Goal: Answer question/provide support: Share knowledge or assist other users

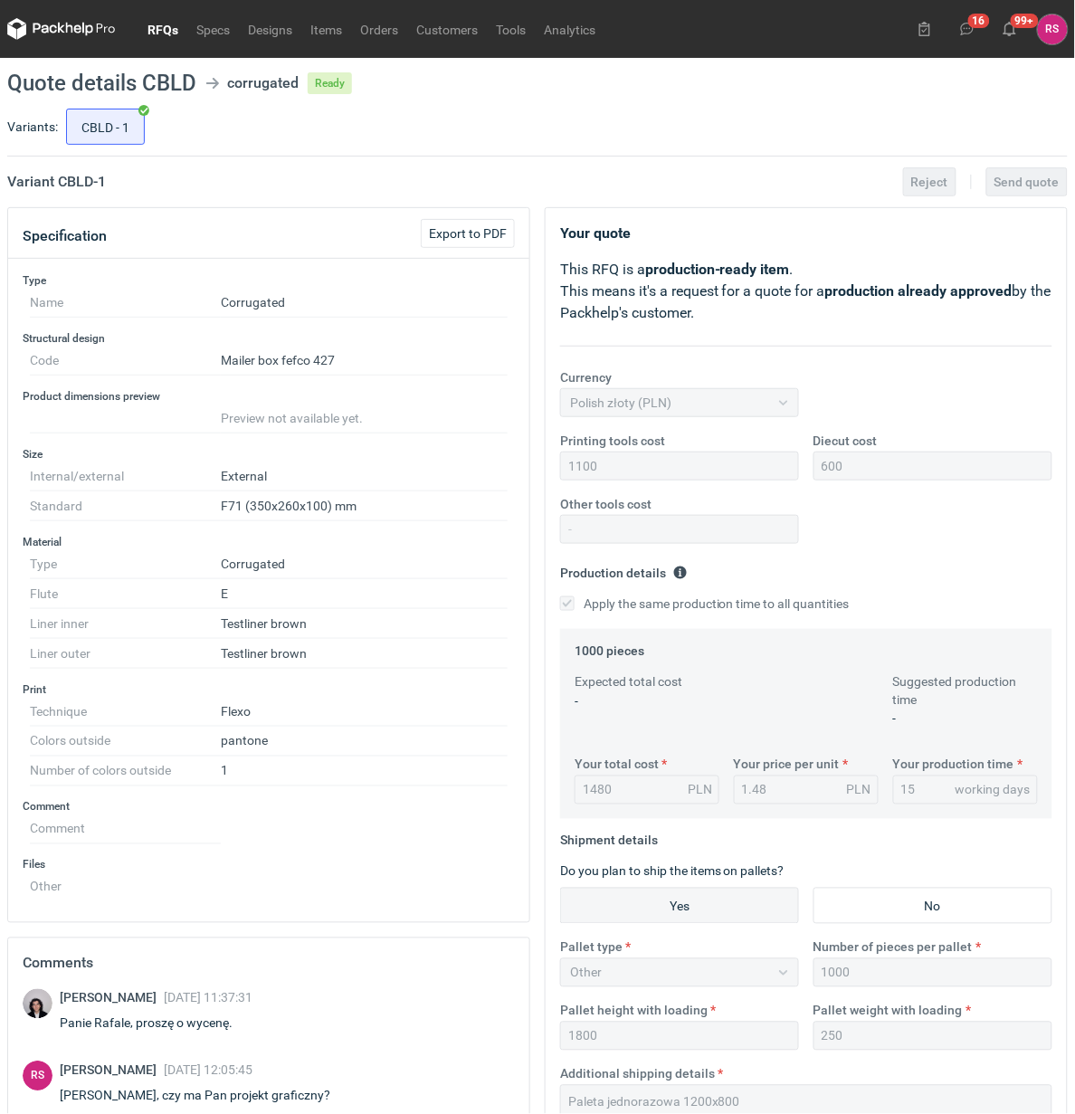
scroll to position [86, 0]
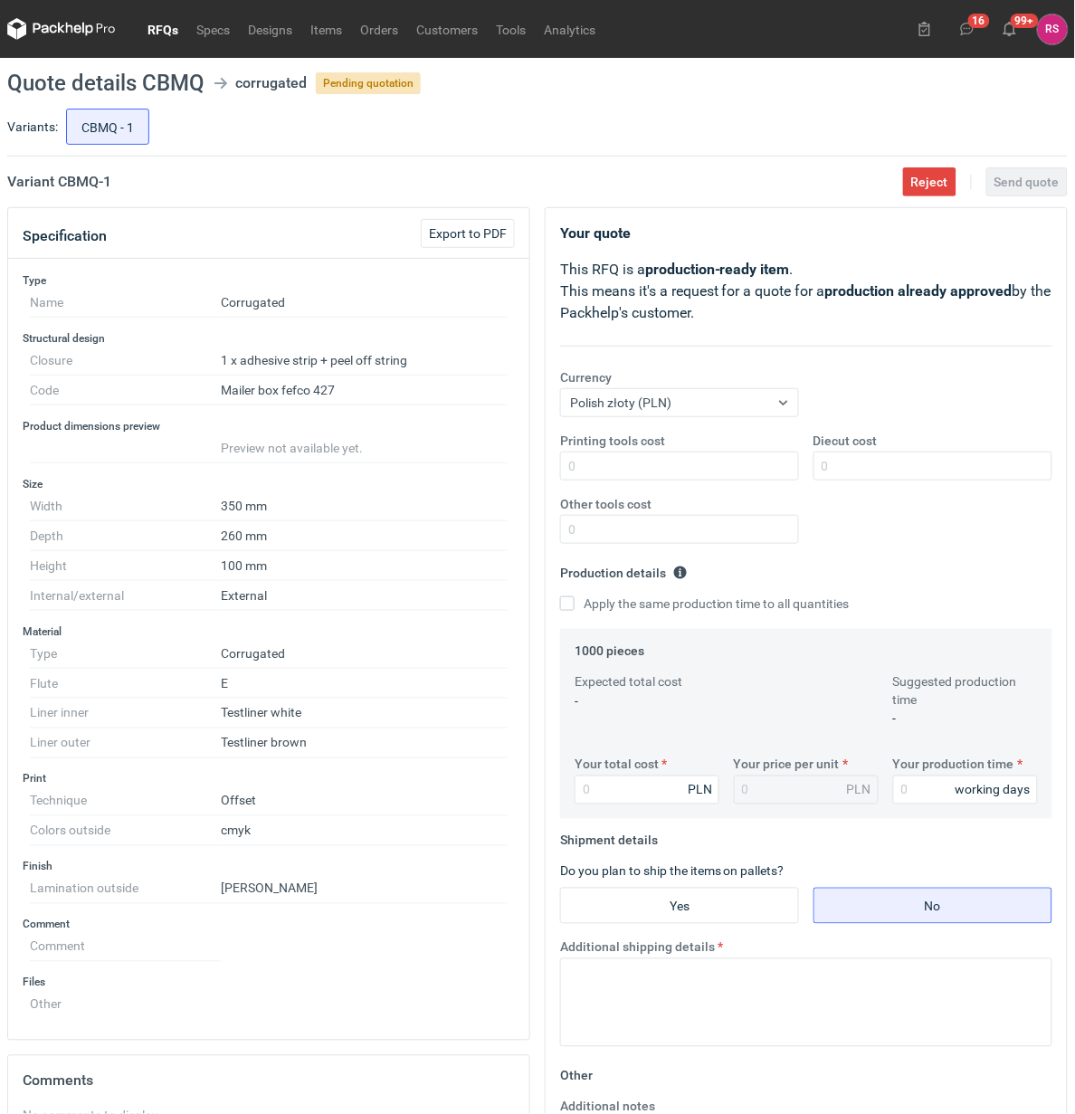
click at [157, 34] on link "RFQs" at bounding box center [163, 29] width 49 height 22
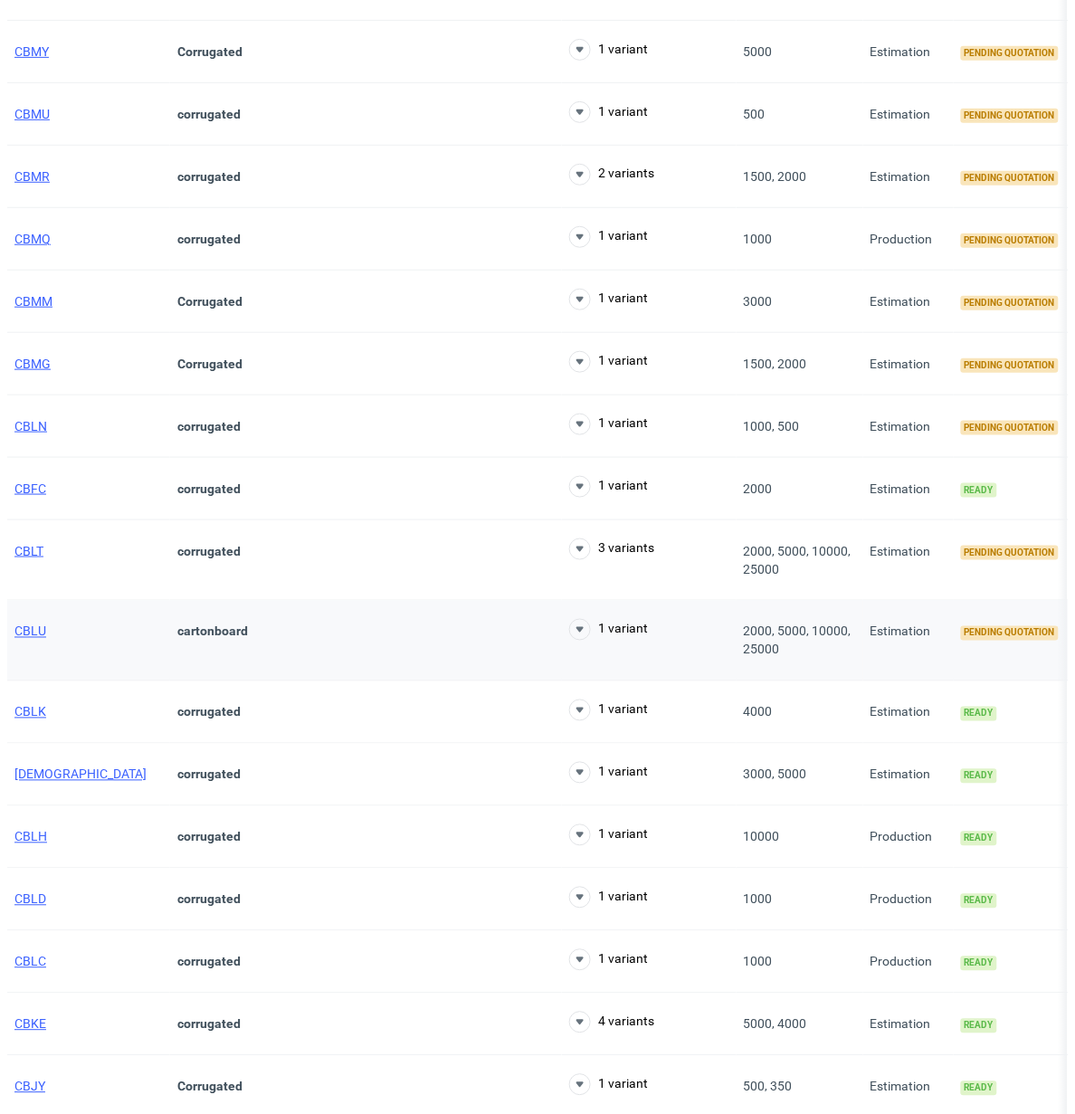
scroll to position [339, 0]
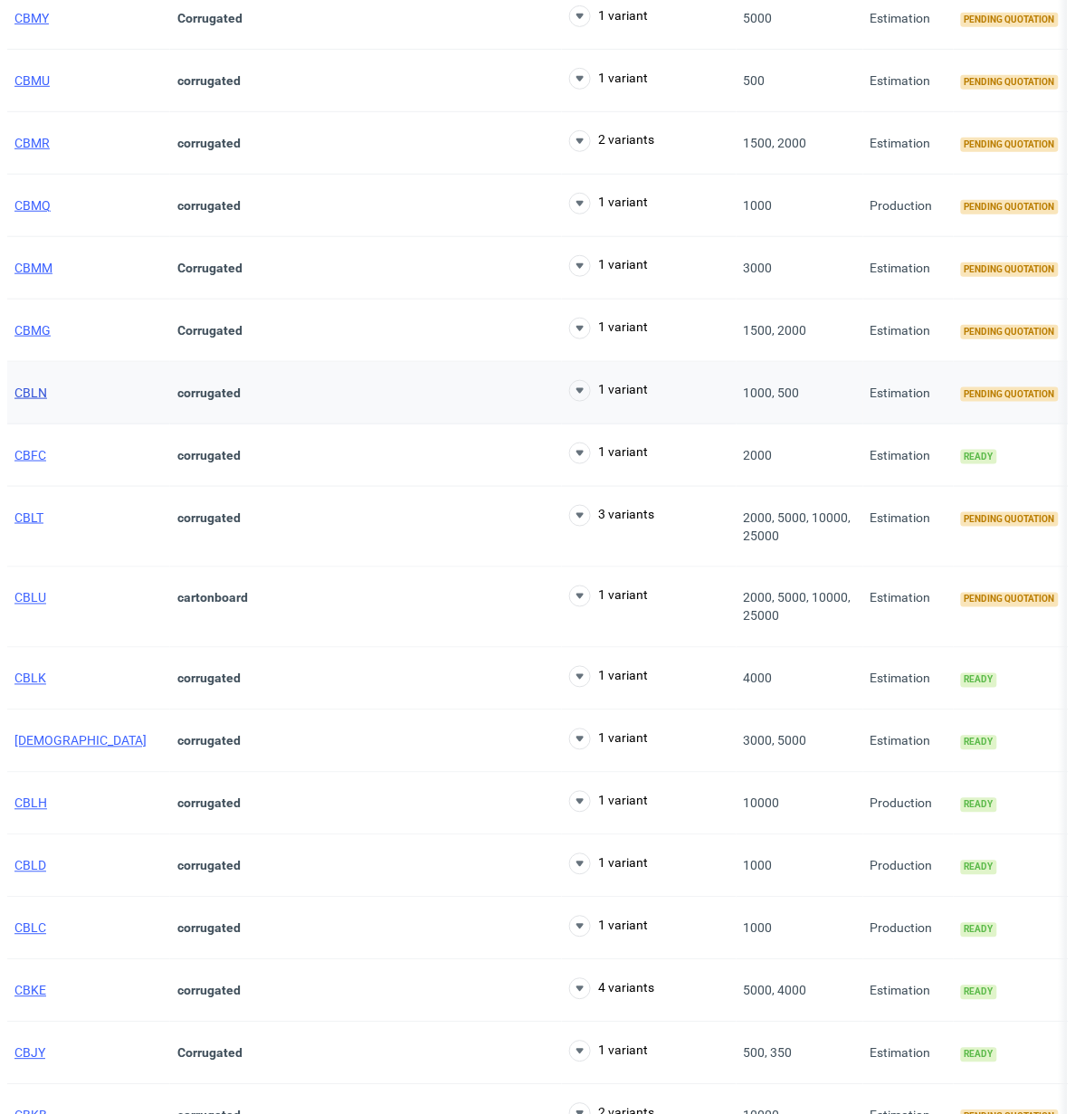
click at [32, 396] on span "CBLN" at bounding box center [30, 393] width 33 height 14
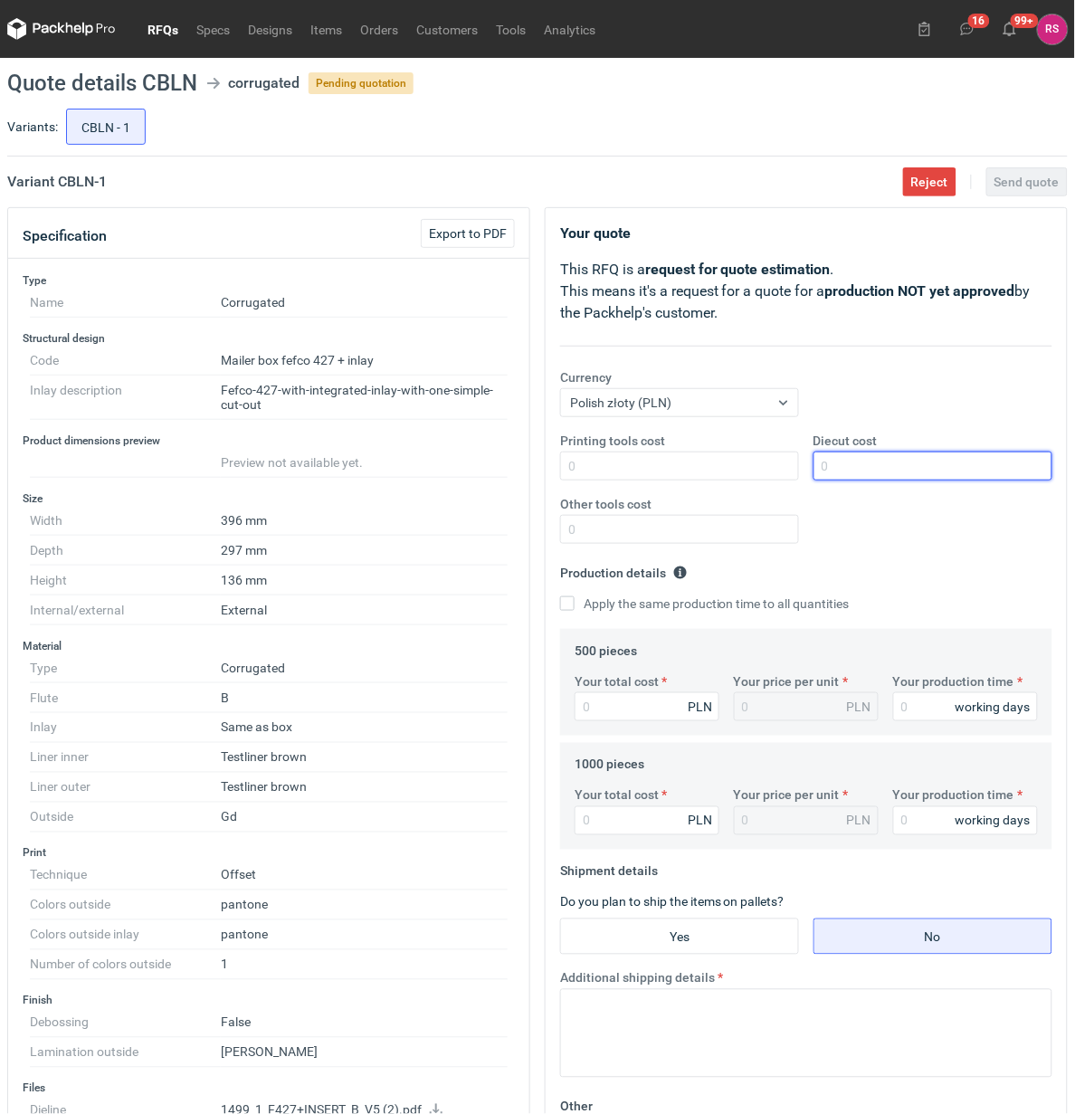
click at [884, 462] on input "Diecut cost" at bounding box center [933, 466] width 239 height 29
type input "1200"
click at [567, 607] on input "Apply the same production time to all quantities" at bounding box center [567, 604] width 14 height 14
checkbox input "true"
click at [612, 703] on input "Your total cost" at bounding box center [647, 707] width 145 height 29
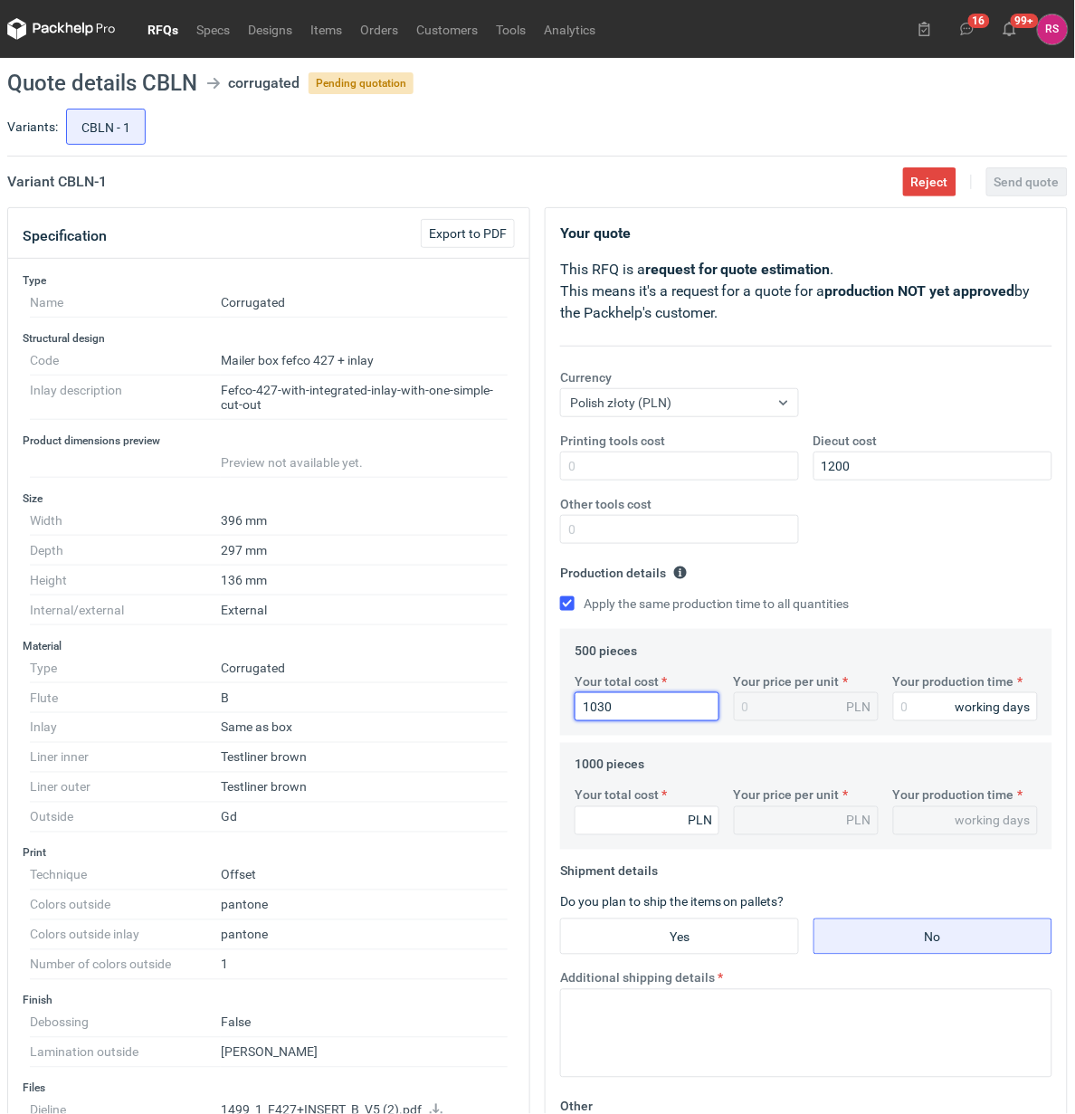
type input "10300"
type input "20.6"
type input "10300"
type input "1"
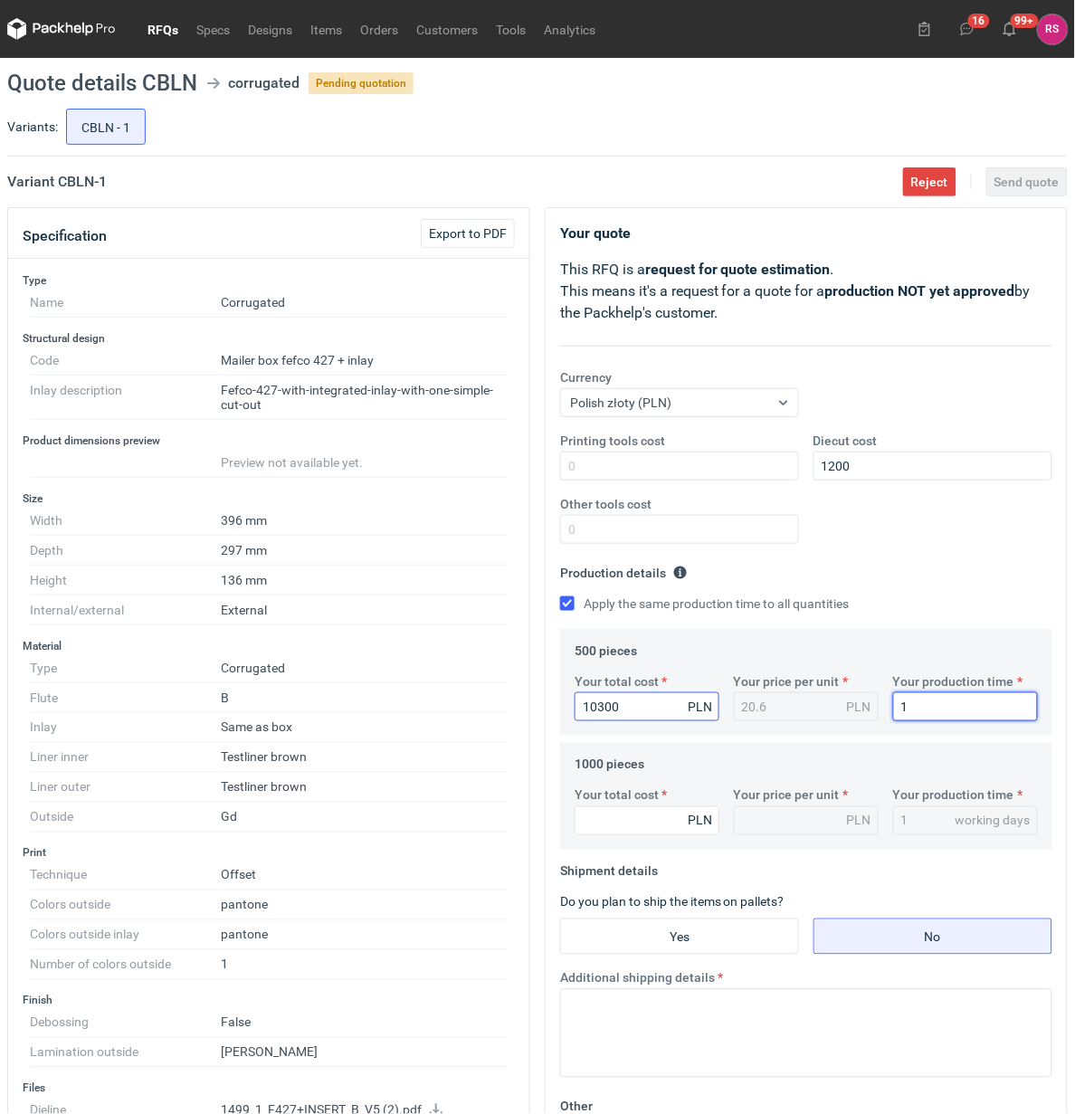
type input "16"
click at [656, 822] on input "Your total cost" at bounding box center [647, 821] width 145 height 29
type input "13"
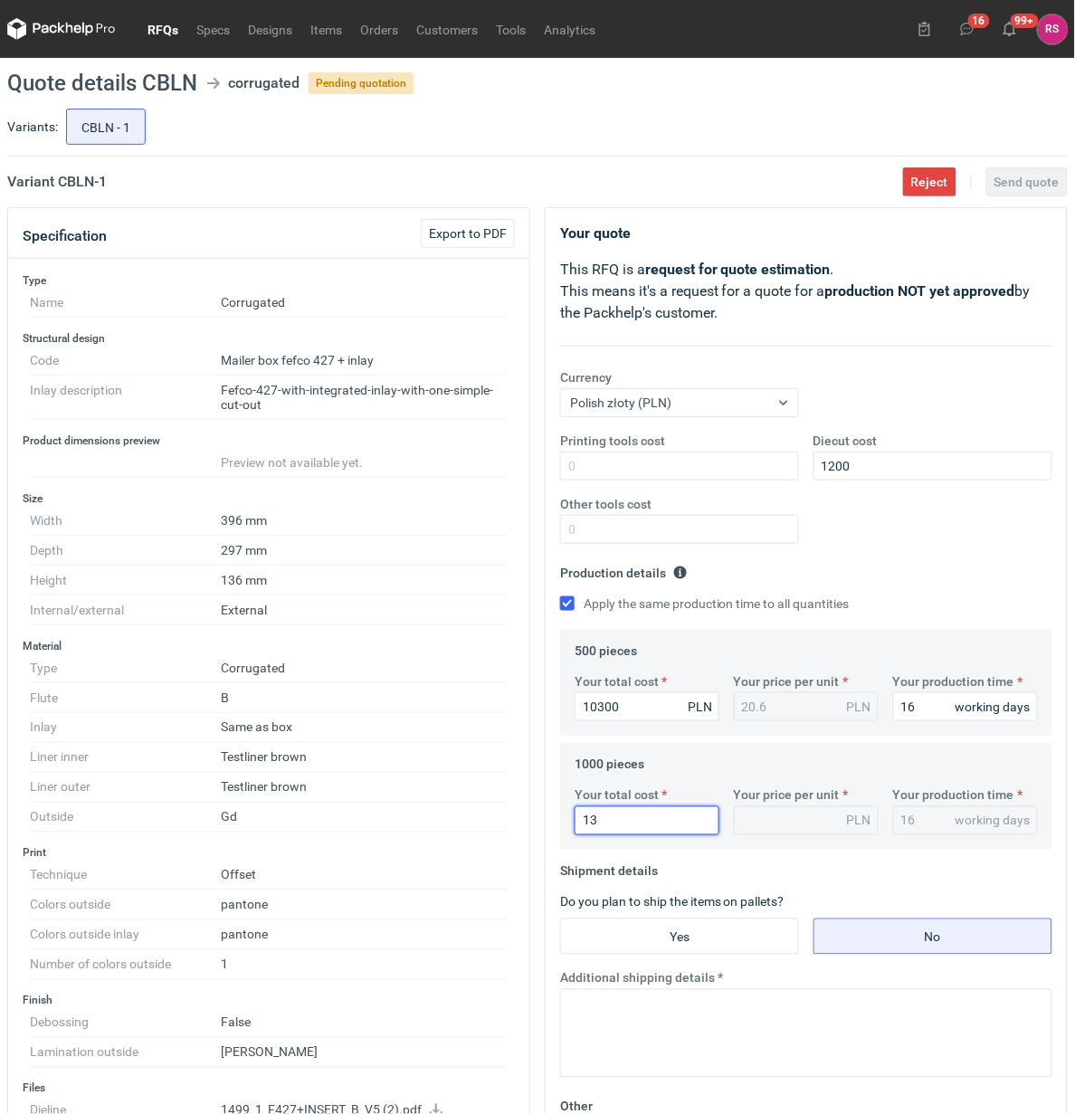
type input "0.01"
type input "137"
type input "0.14"
type input "13720"
type input "13.72"
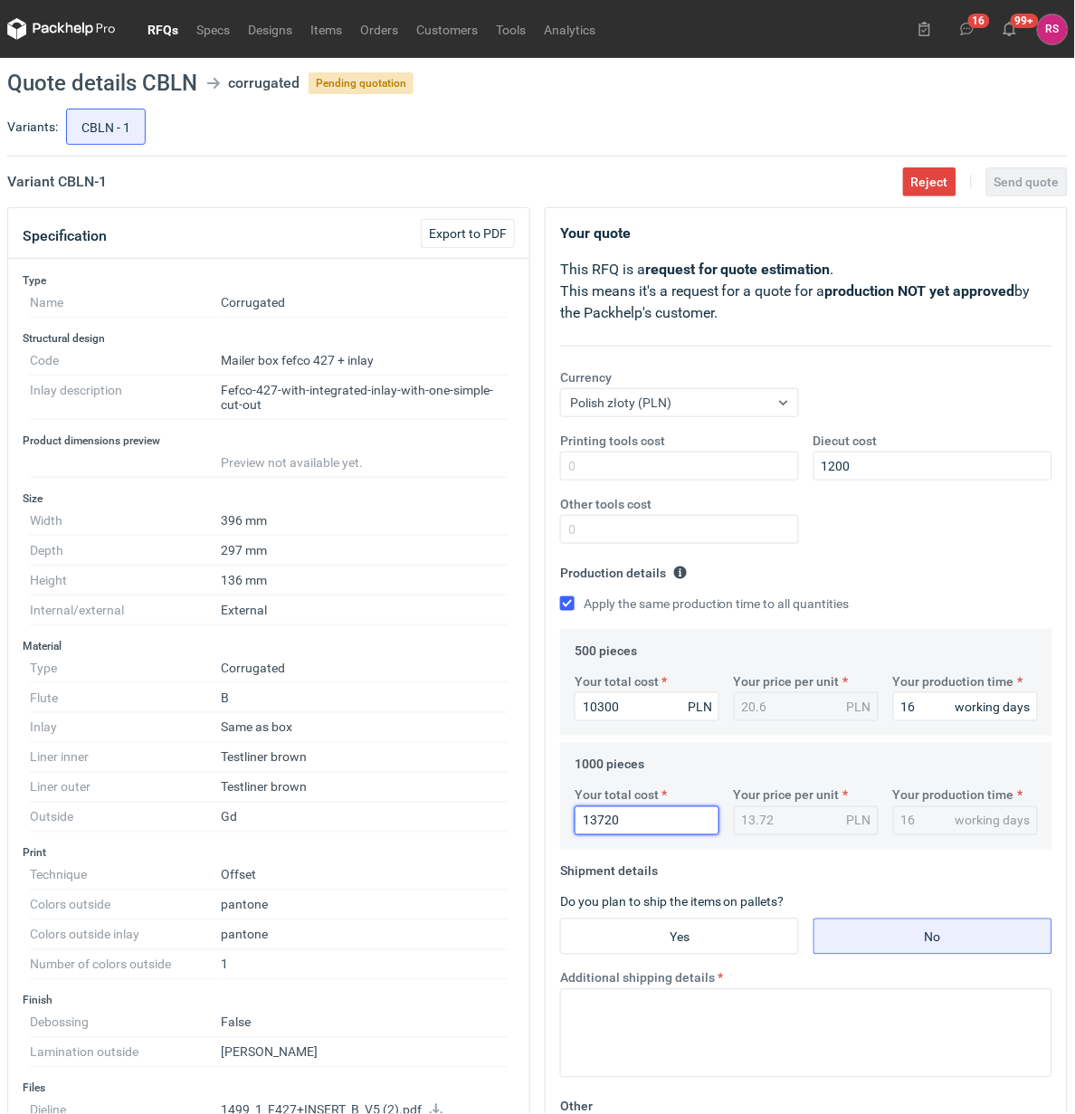
type input "13720"
click at [694, 943] on input "Yes" at bounding box center [679, 937] width 237 height 34
radio input "true"
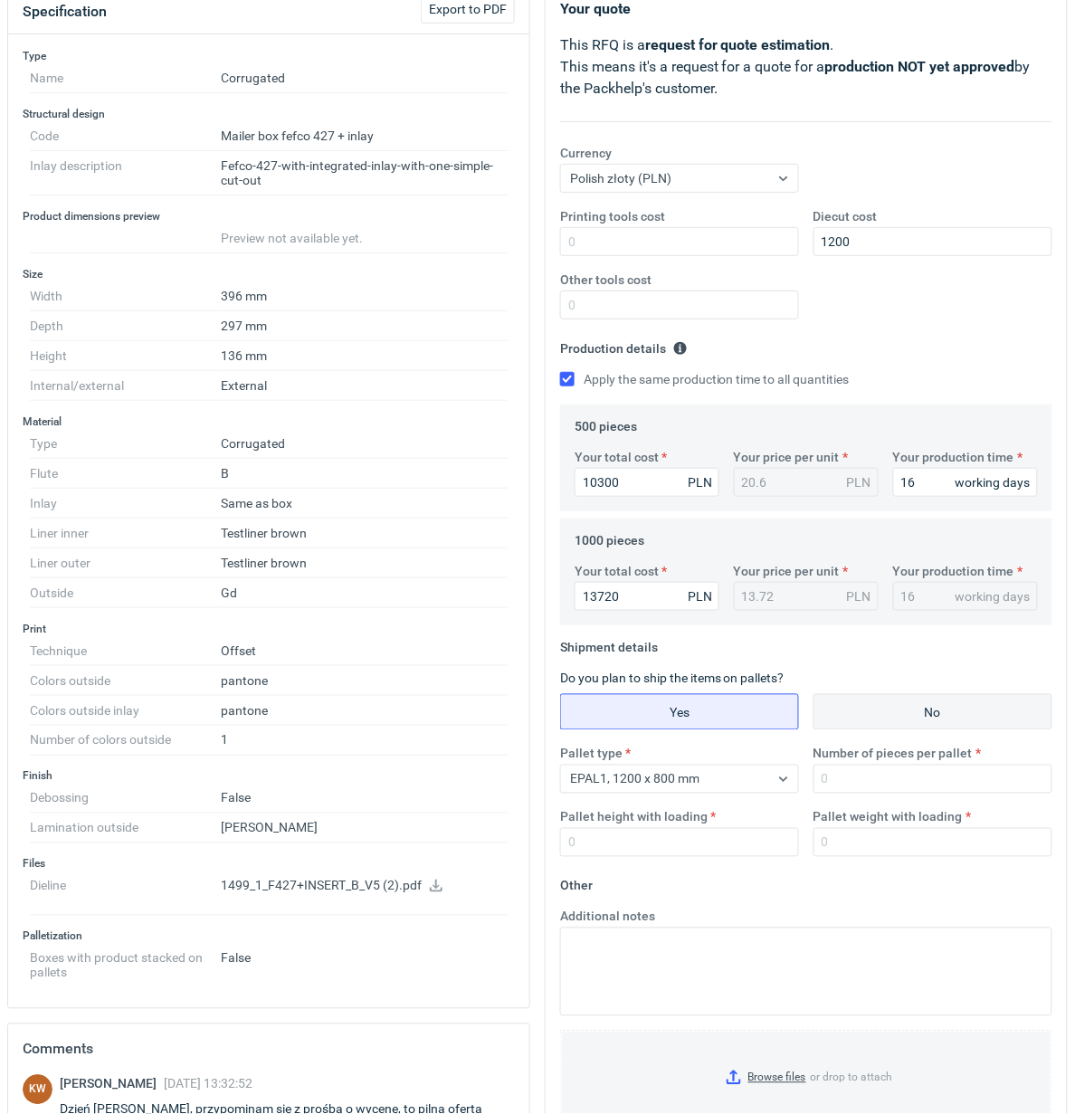
scroll to position [226, 0]
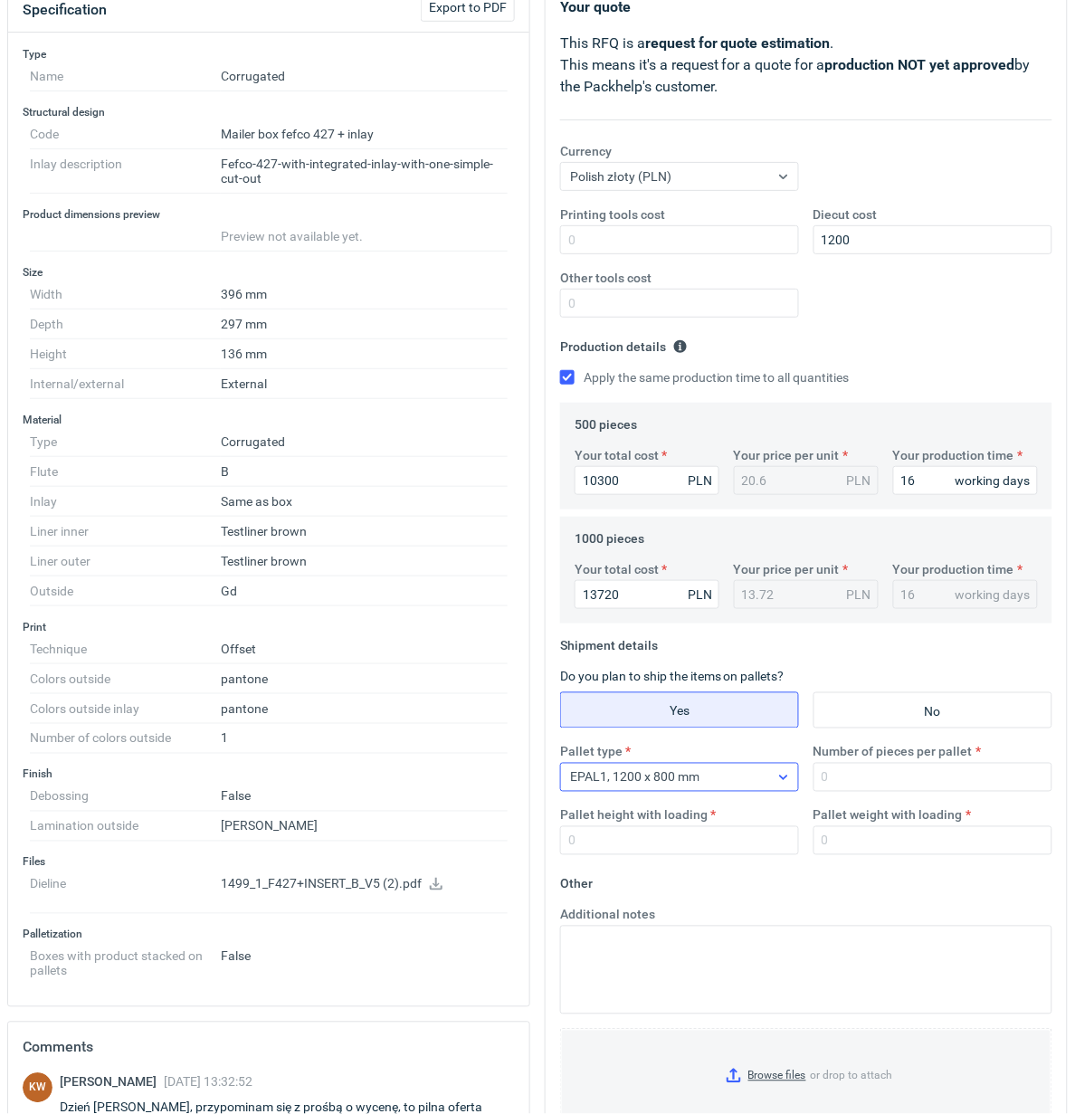
click at [777, 789] on div at bounding box center [783, 777] width 29 height 27
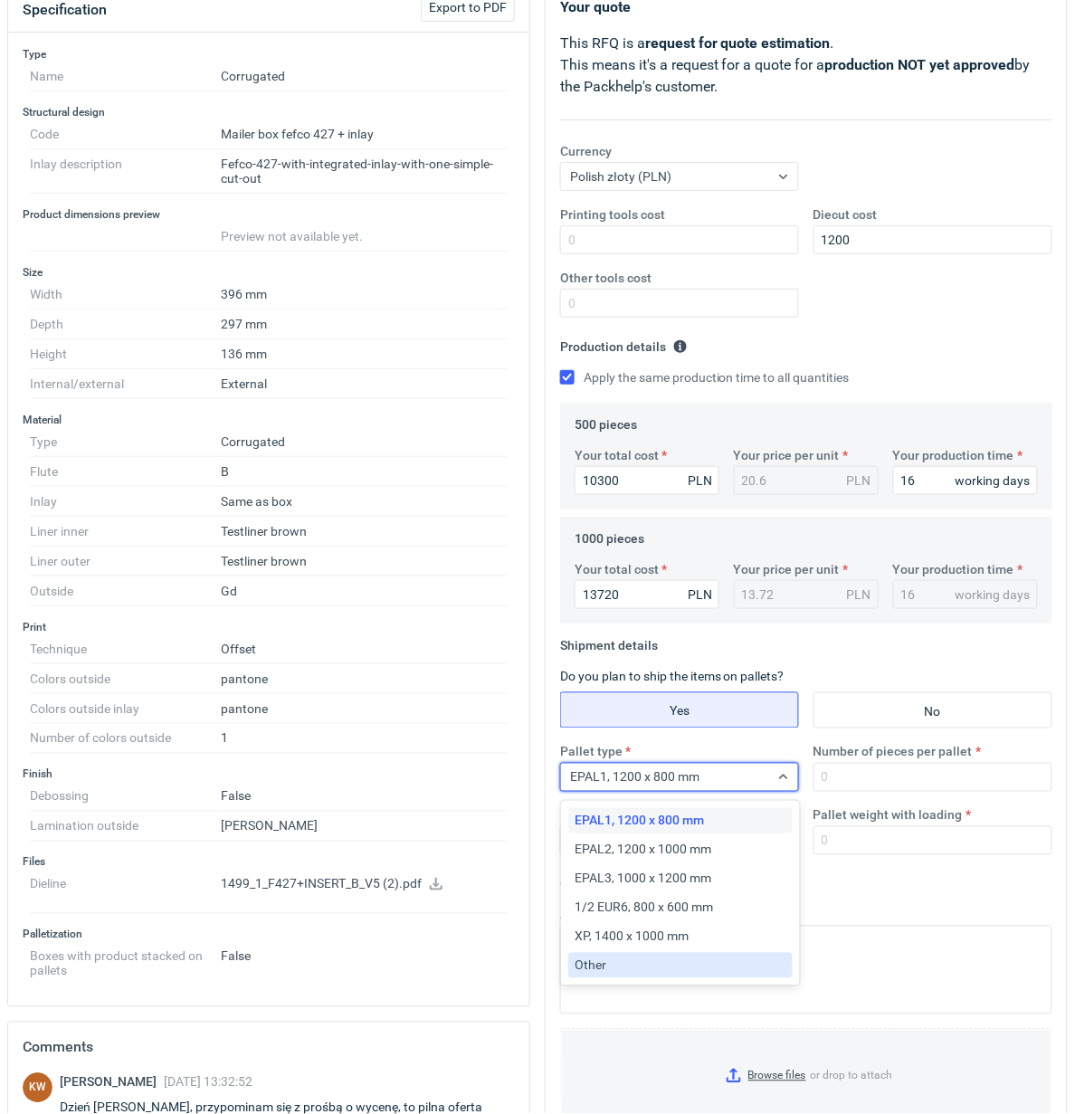
click at [626, 970] on div "Other" at bounding box center [681, 966] width 210 height 18
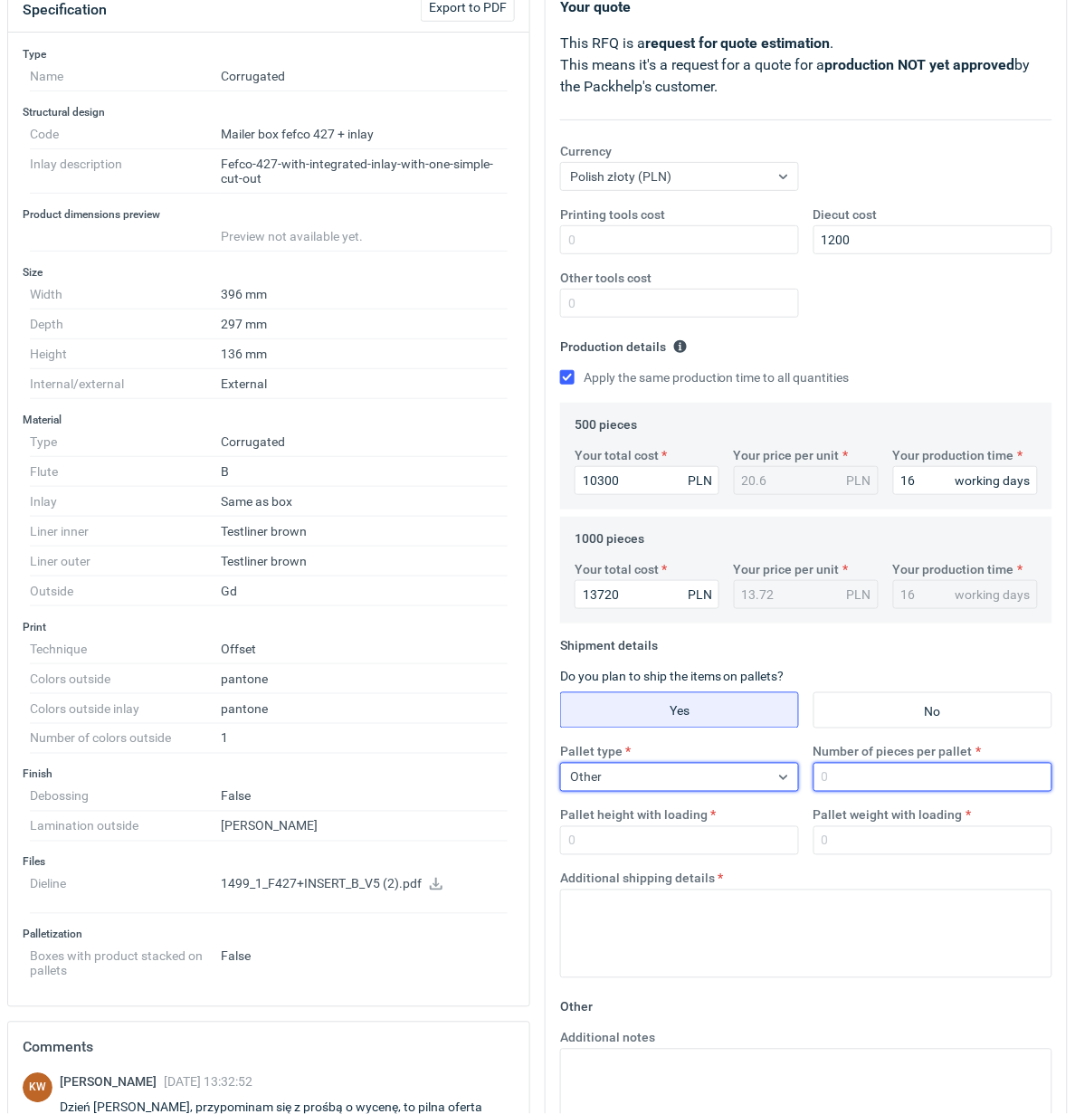
click at [890, 788] on input "Number of pieces per pallet" at bounding box center [933, 777] width 239 height 29
type input "500"
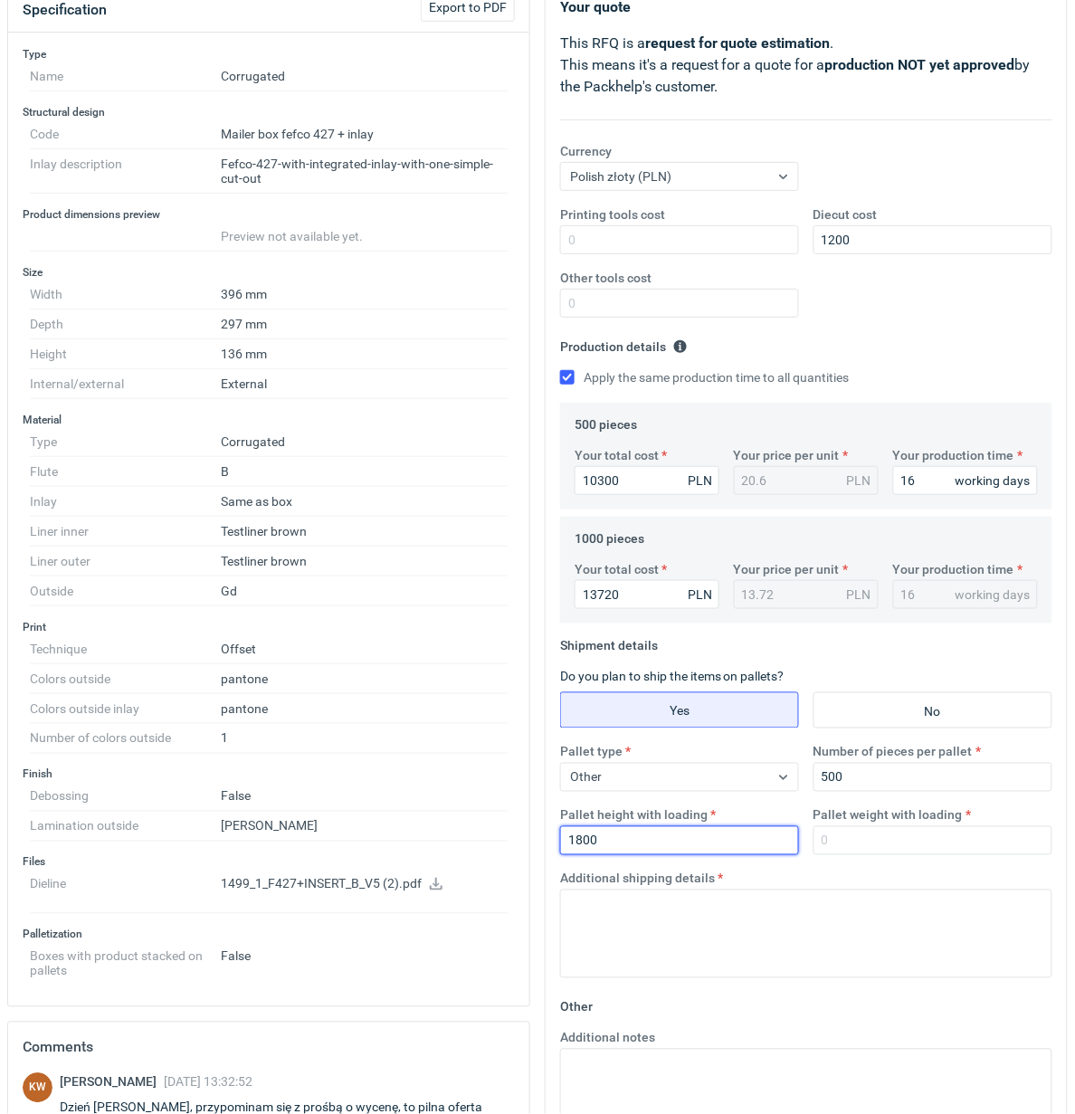
type input "1800"
type input "300"
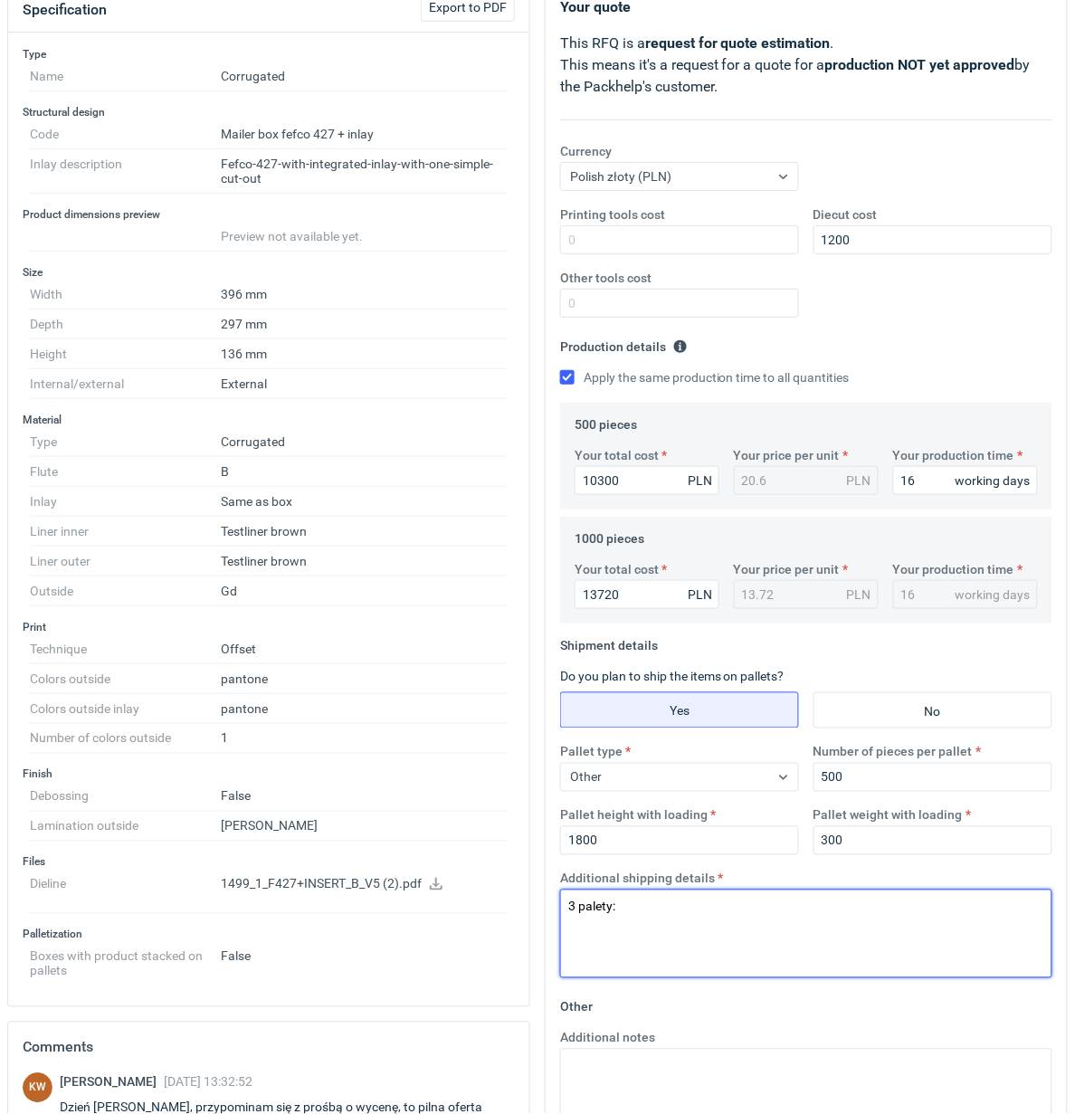
click at [579, 934] on textarea "3 palety:" at bounding box center [806, 934] width 492 height 89
click at [607, 930] on textarea "3 palety: opakownie 550/pal 1200x960 wkładka" at bounding box center [806, 934] width 492 height 89
click at [645, 949] on textarea "3 palety: opakowanie 550/pal 1200x960 wkładka" at bounding box center [806, 934] width 492 height 89
click at [650, 919] on textarea "3 palety: opakowanie 550/pal 1200x960 wkładka" at bounding box center [806, 934] width 492 height 89
click at [650, 947] on textarea "3 palety: opakowanie 500/pal 1200x960 wkładka" at bounding box center [806, 934] width 492 height 89
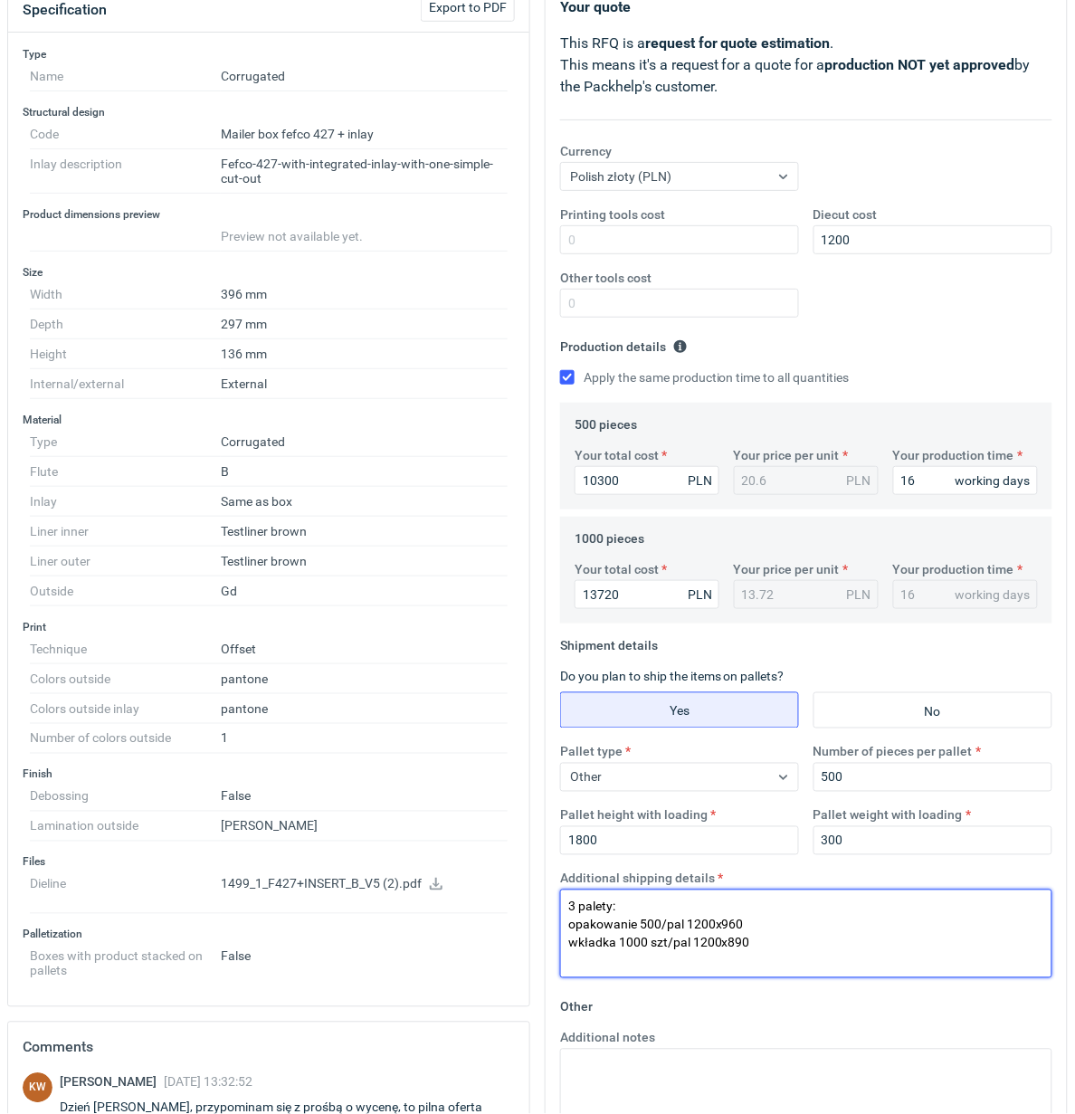
click at [664, 943] on textarea "3 palety: opakowanie 500/pal 1200x960 wkładka 1000 szt/pal 1200x890" at bounding box center [806, 934] width 492 height 89
drag, startPoint x: 674, startPoint y: 907, endPoint x: 541, endPoint y: 903, distance: 133.2
click at [546, 903] on div "Your quote This RFQ is a request for quote estimation . This means it's a reque…" at bounding box center [806, 629] width 521 height 1294
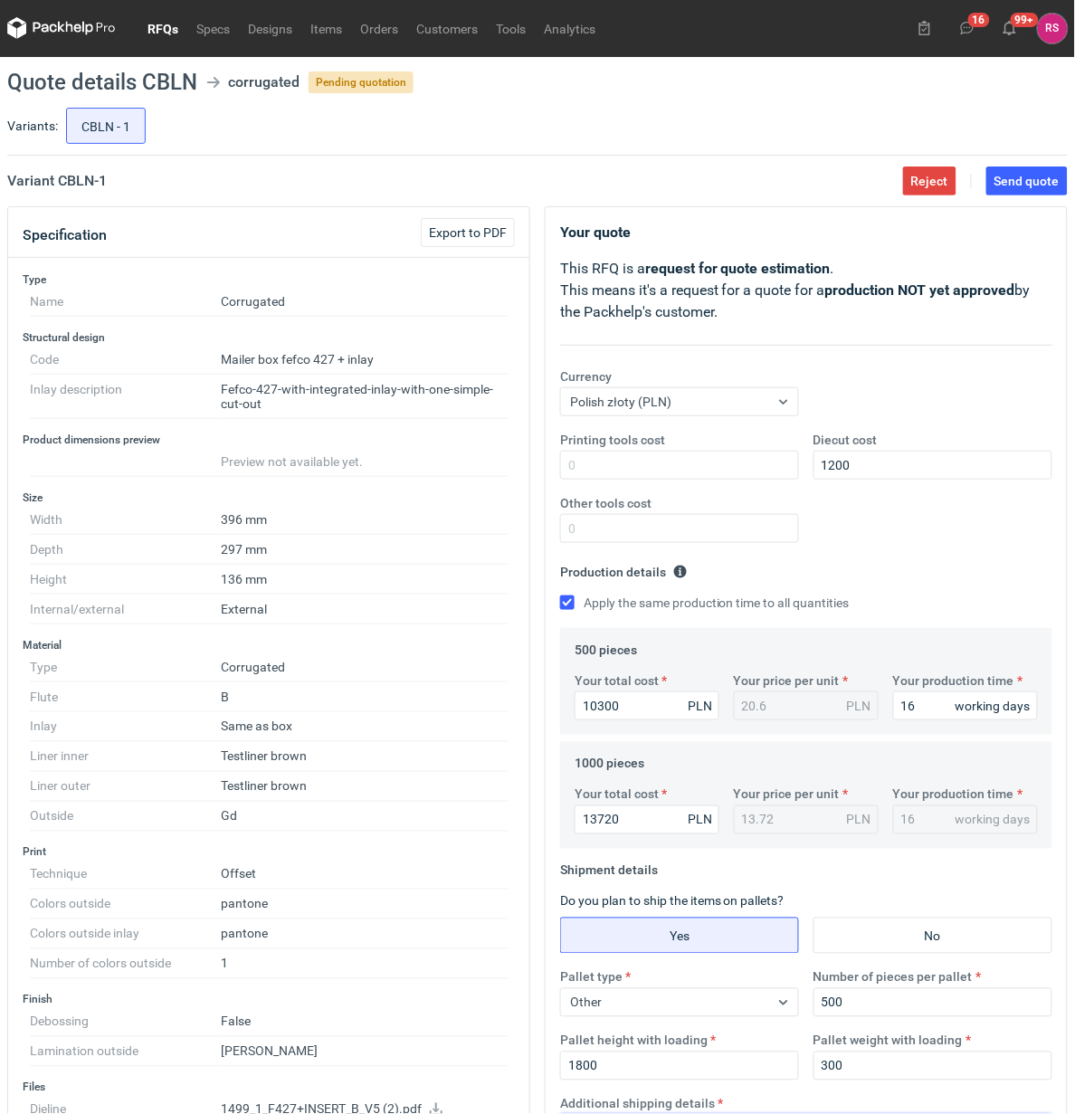
scroll to position [0, 0]
type textarea "opakowanie 500/pal 1200x960 wkładka 1000 /pal 1200x890"
click at [1015, 181] on span "Send quote" at bounding box center [1027, 182] width 65 height 13
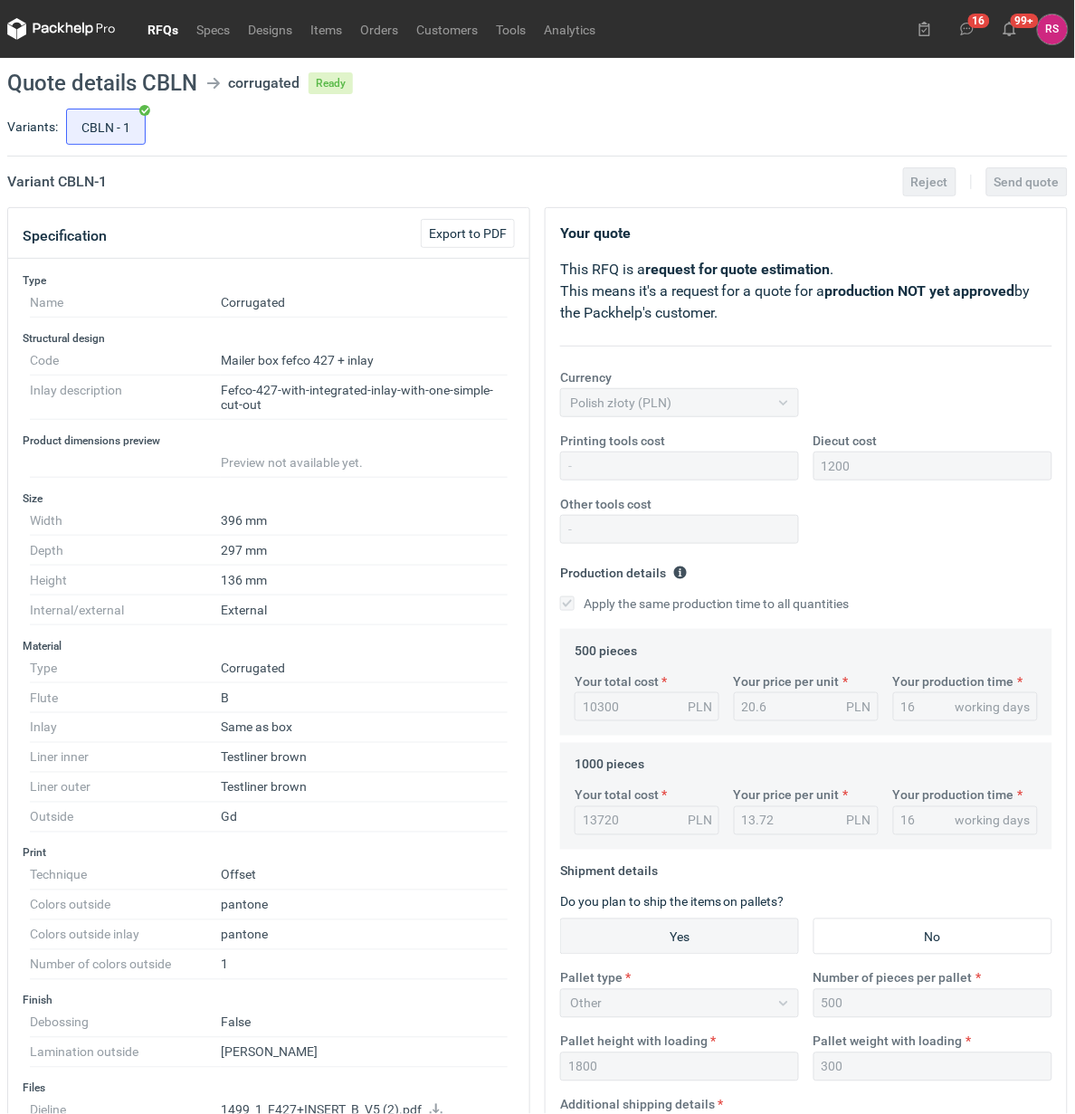
click at [165, 24] on link "RFQs" at bounding box center [163, 29] width 49 height 22
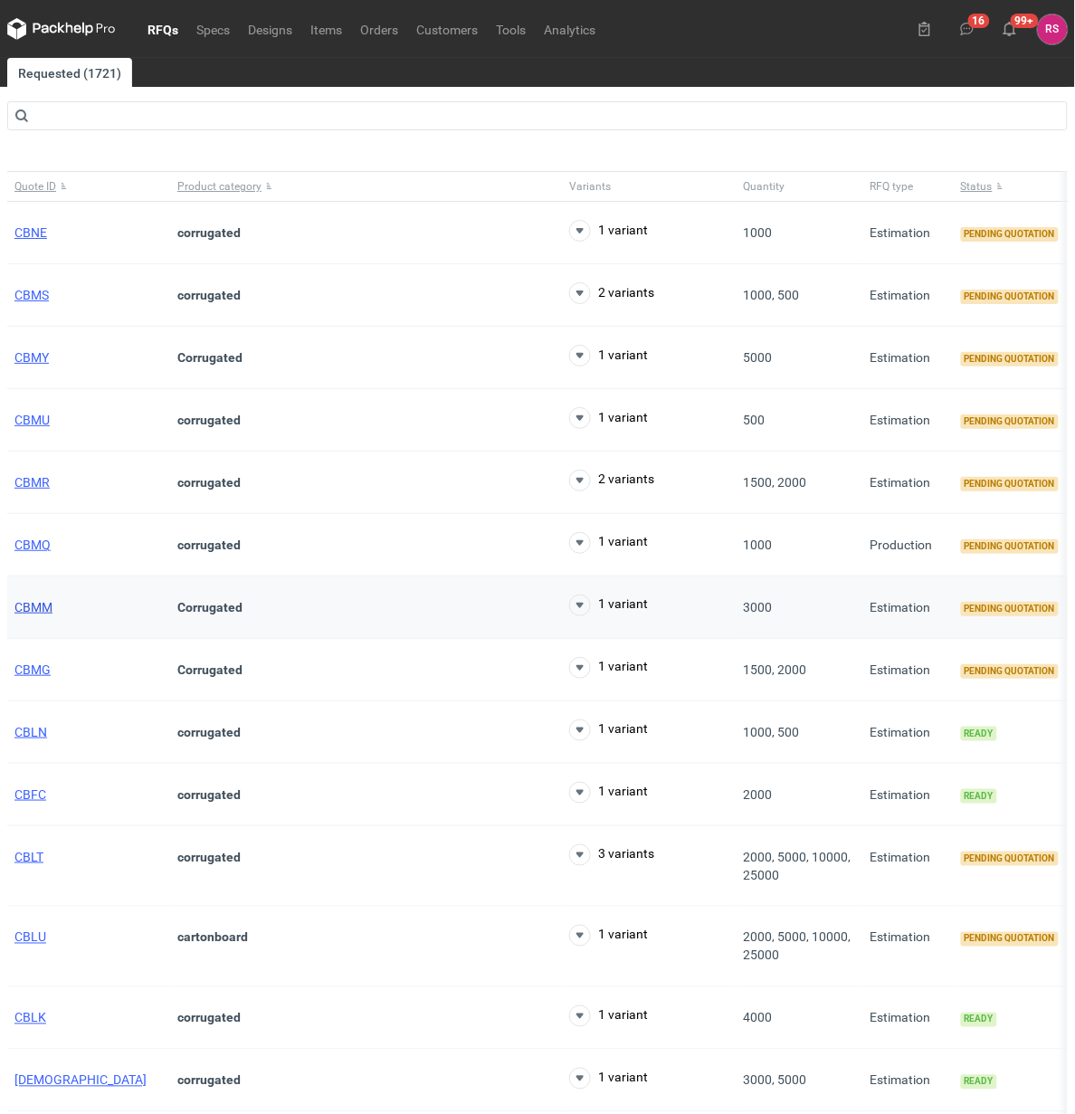
click at [41, 607] on span "CBMM" at bounding box center [33, 607] width 38 height 14
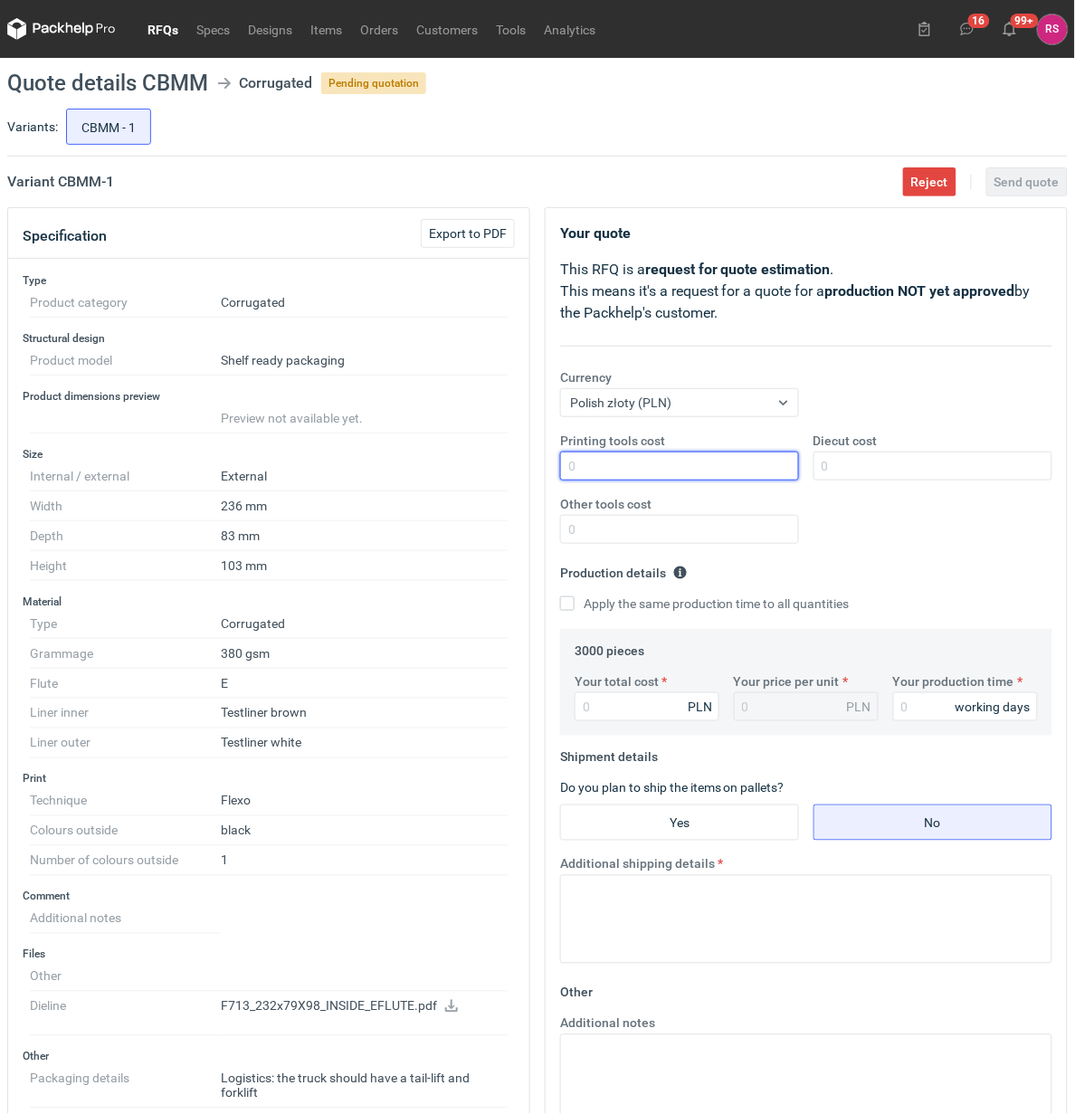
click at [685, 473] on input "Printing tools cost" at bounding box center [679, 466] width 239 height 29
type input "500"
click at [560, 597] on input "Apply the same production time to all quantities" at bounding box center [567, 604] width 14 height 14
checkbox input "true"
click at [640, 702] on input "Your total cost" at bounding box center [647, 707] width 145 height 29
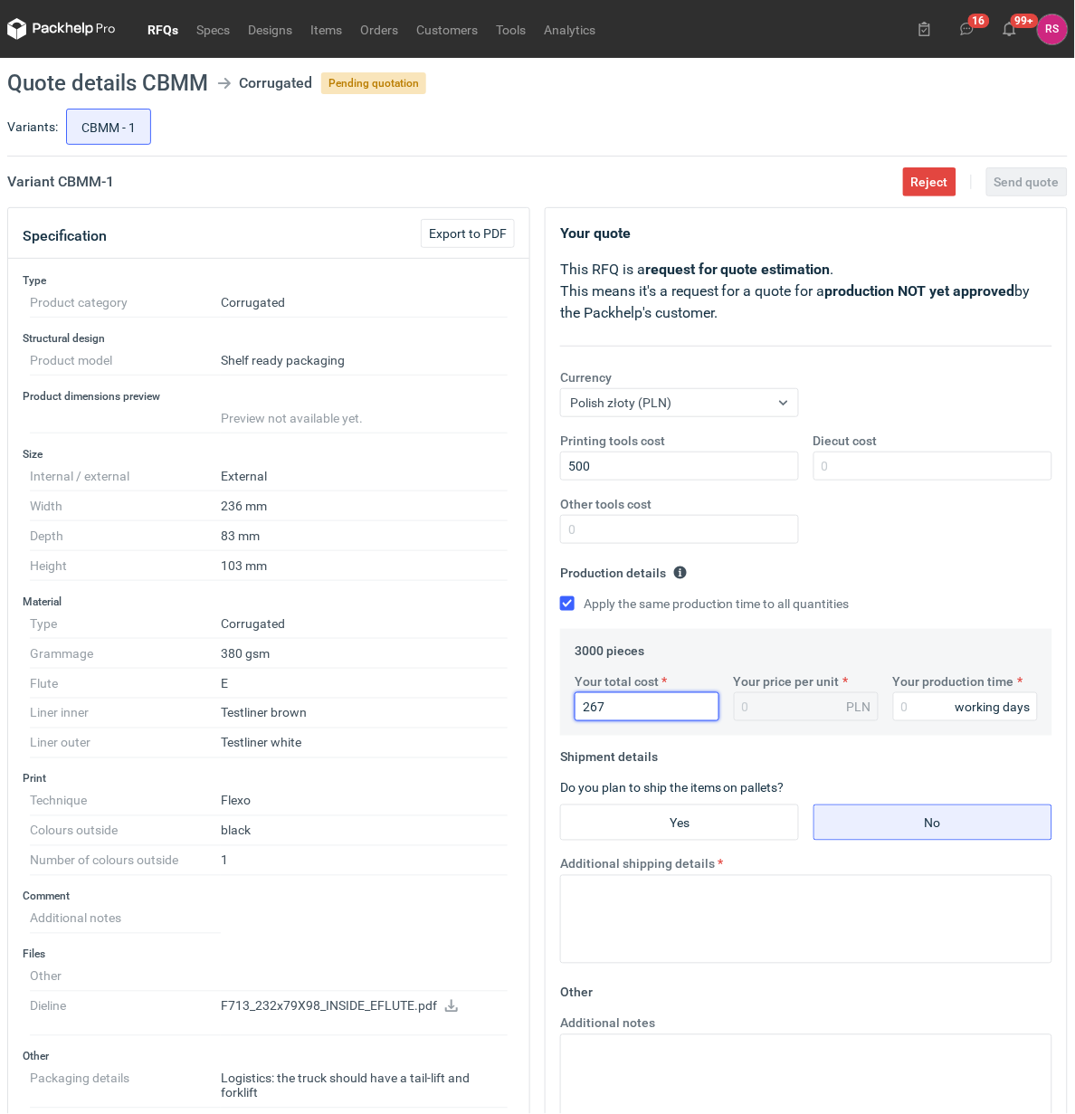
type input "2670"
type input "0.89"
type input "2670"
type input "13"
click at [680, 827] on input "Yes" at bounding box center [679, 823] width 237 height 34
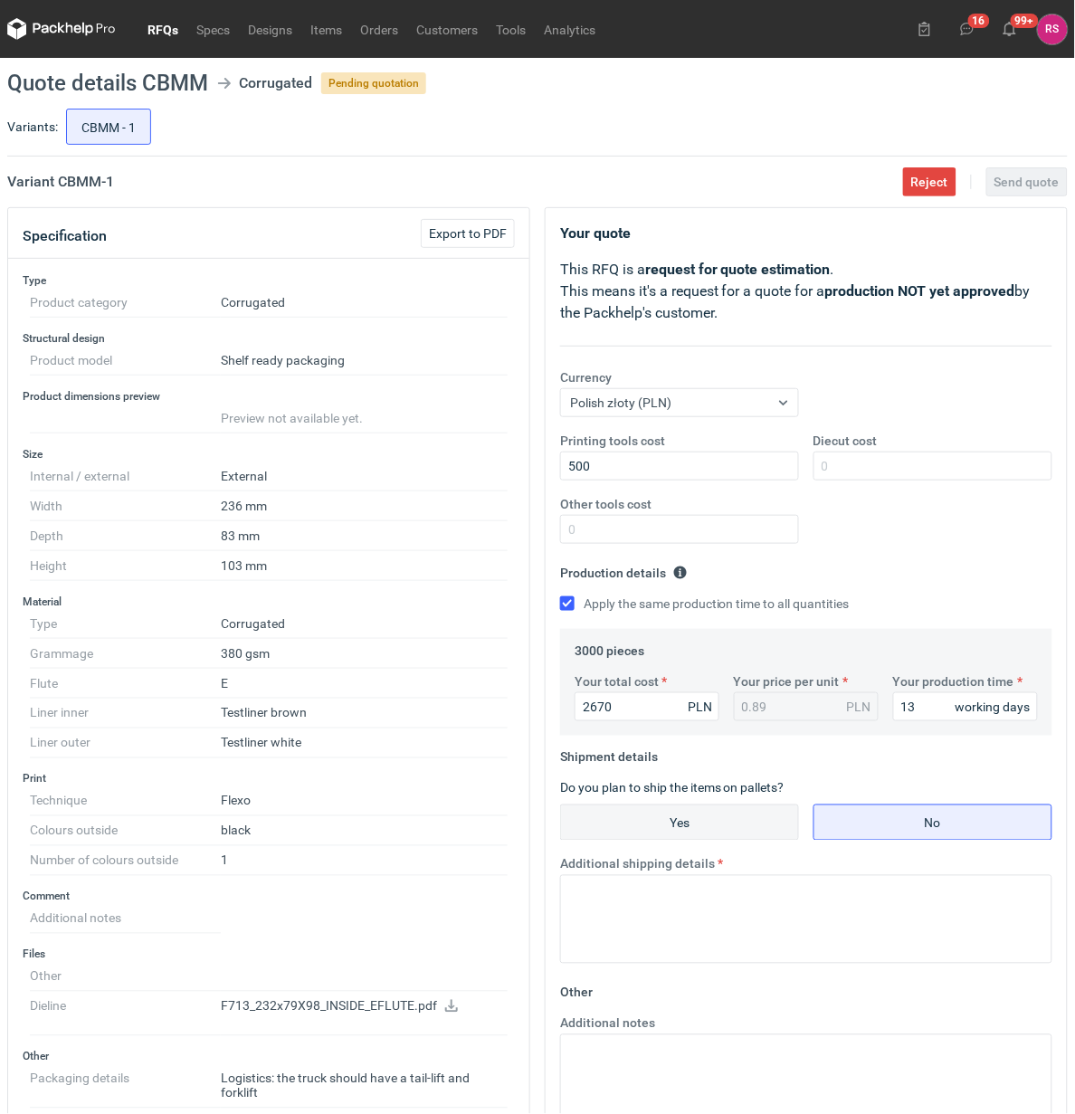
radio input "true"
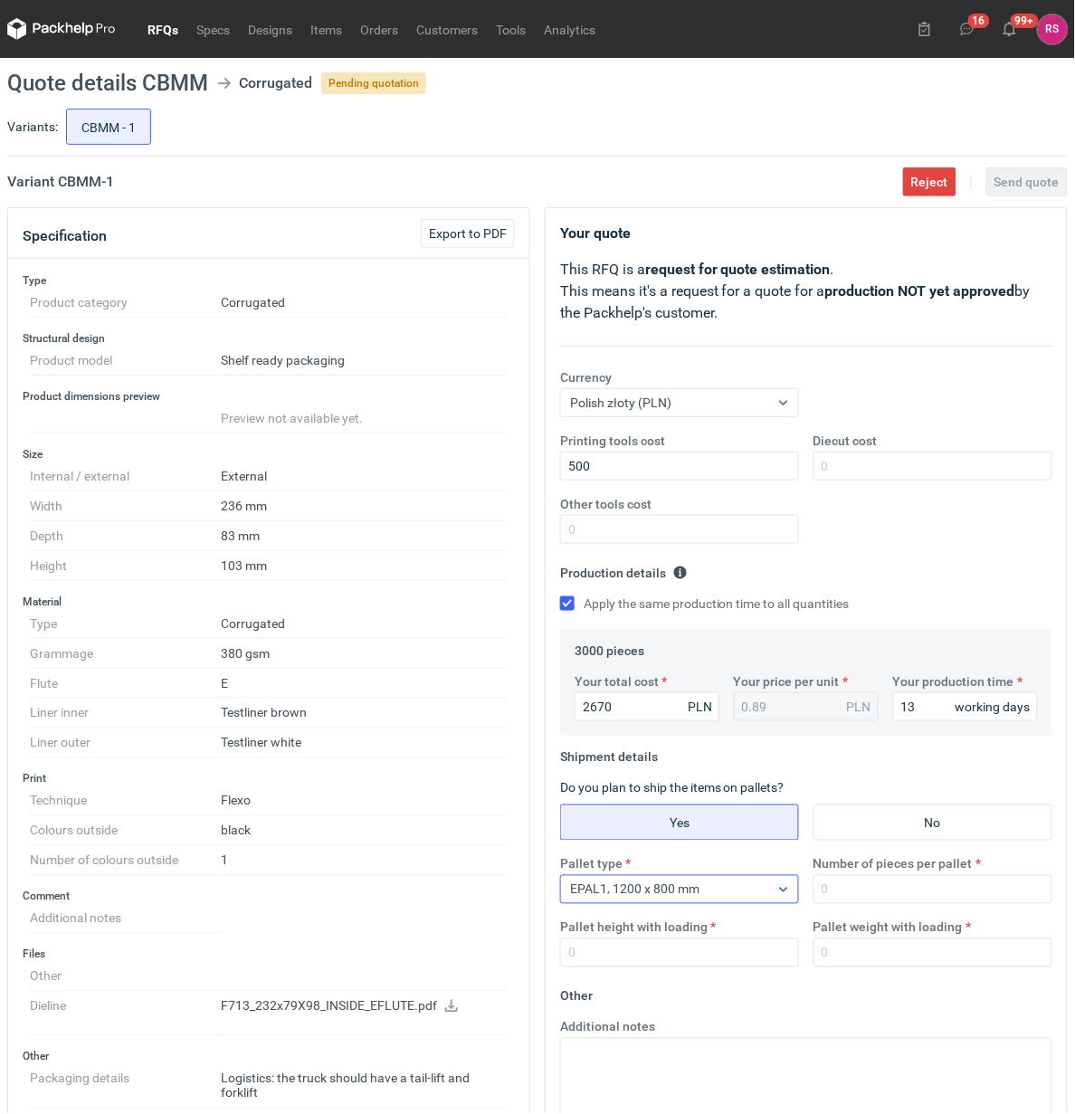
click at [781, 894] on icon at bounding box center [784, 890] width 14 height 14
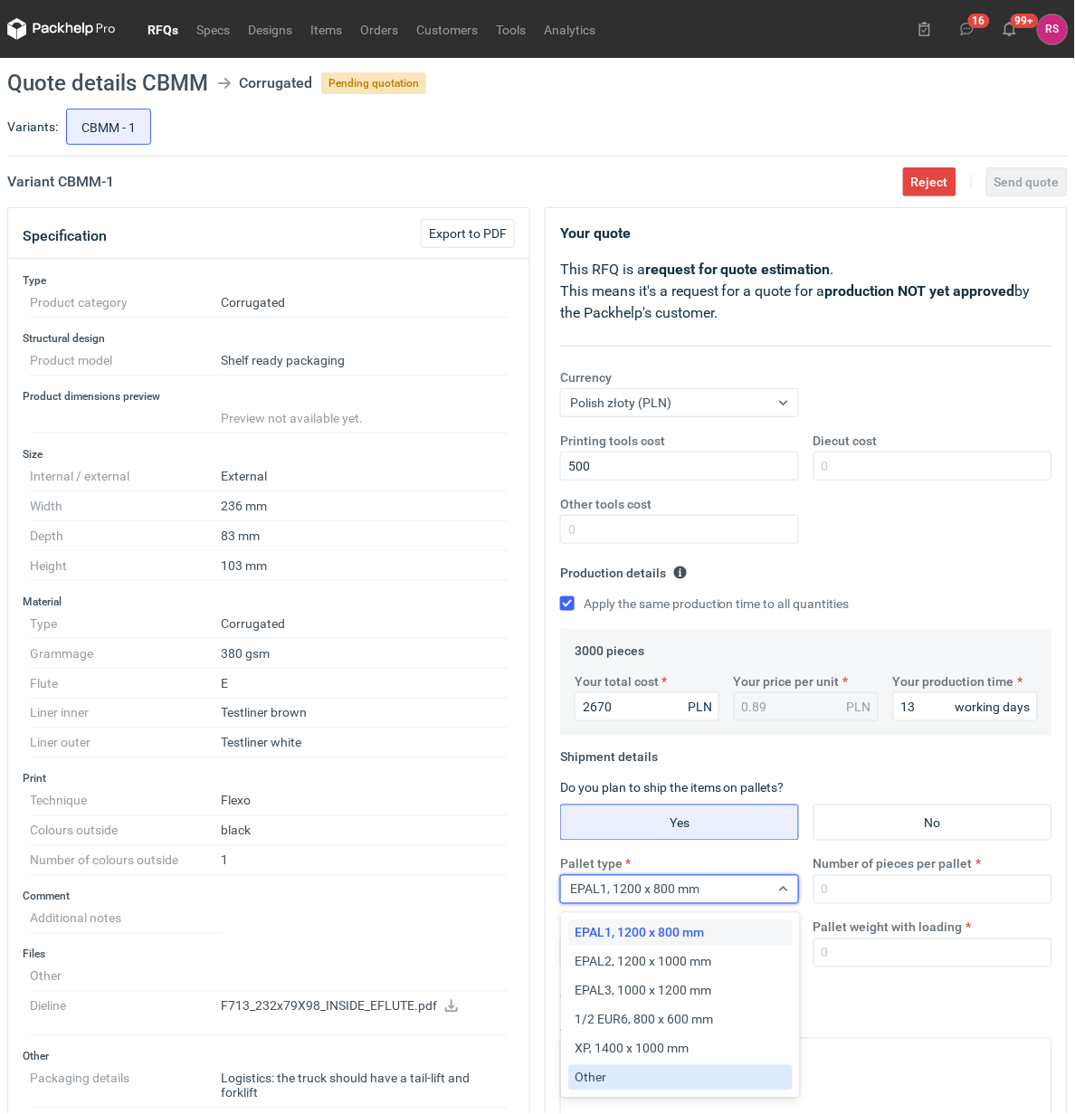
click at [639, 1073] on div "Other" at bounding box center [681, 1078] width 210 height 18
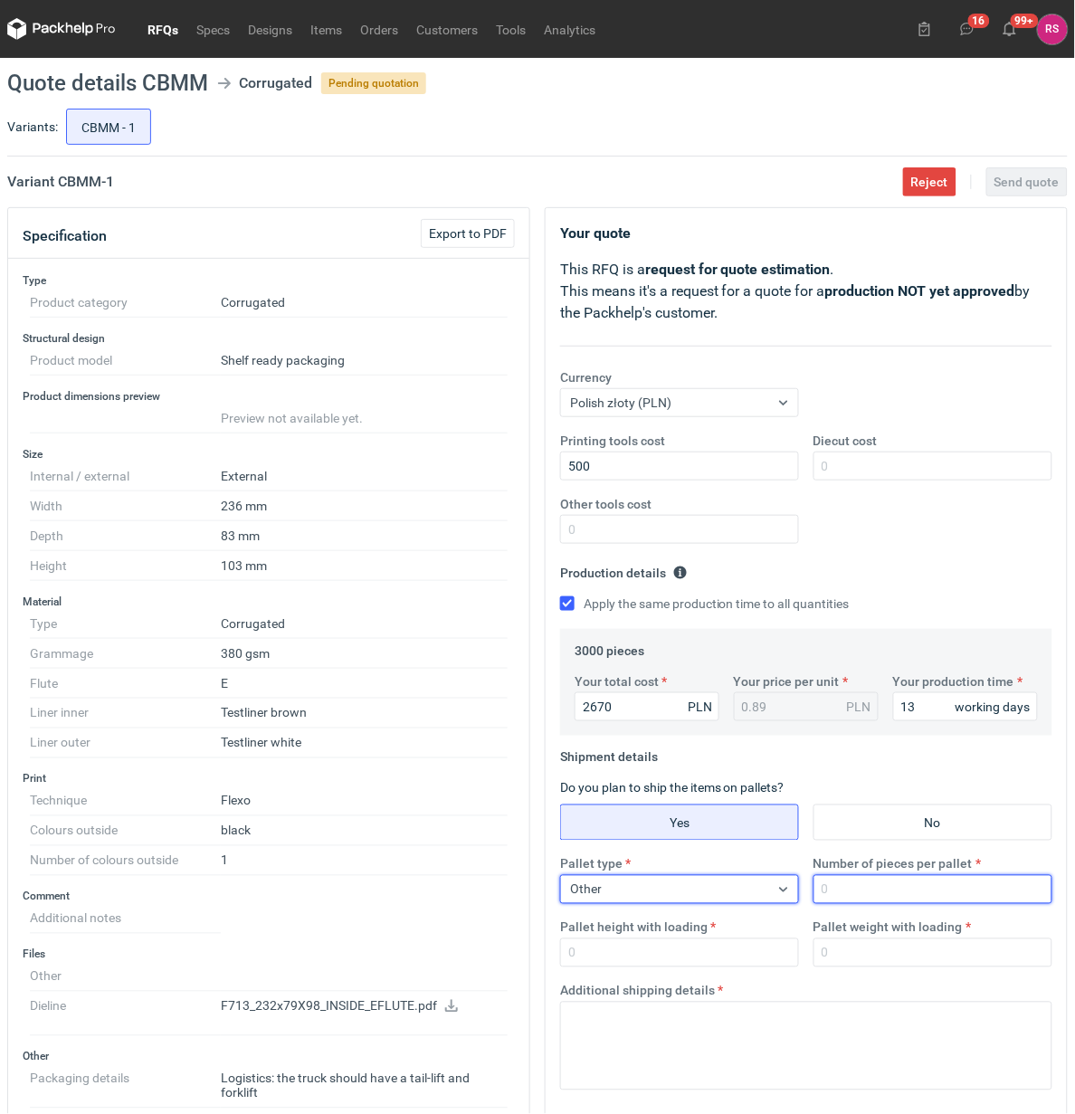
click at [888, 890] on input "Number of pieces per pallet" at bounding box center [933, 889] width 239 height 29
type input "3000"
type input "1800"
type input "300"
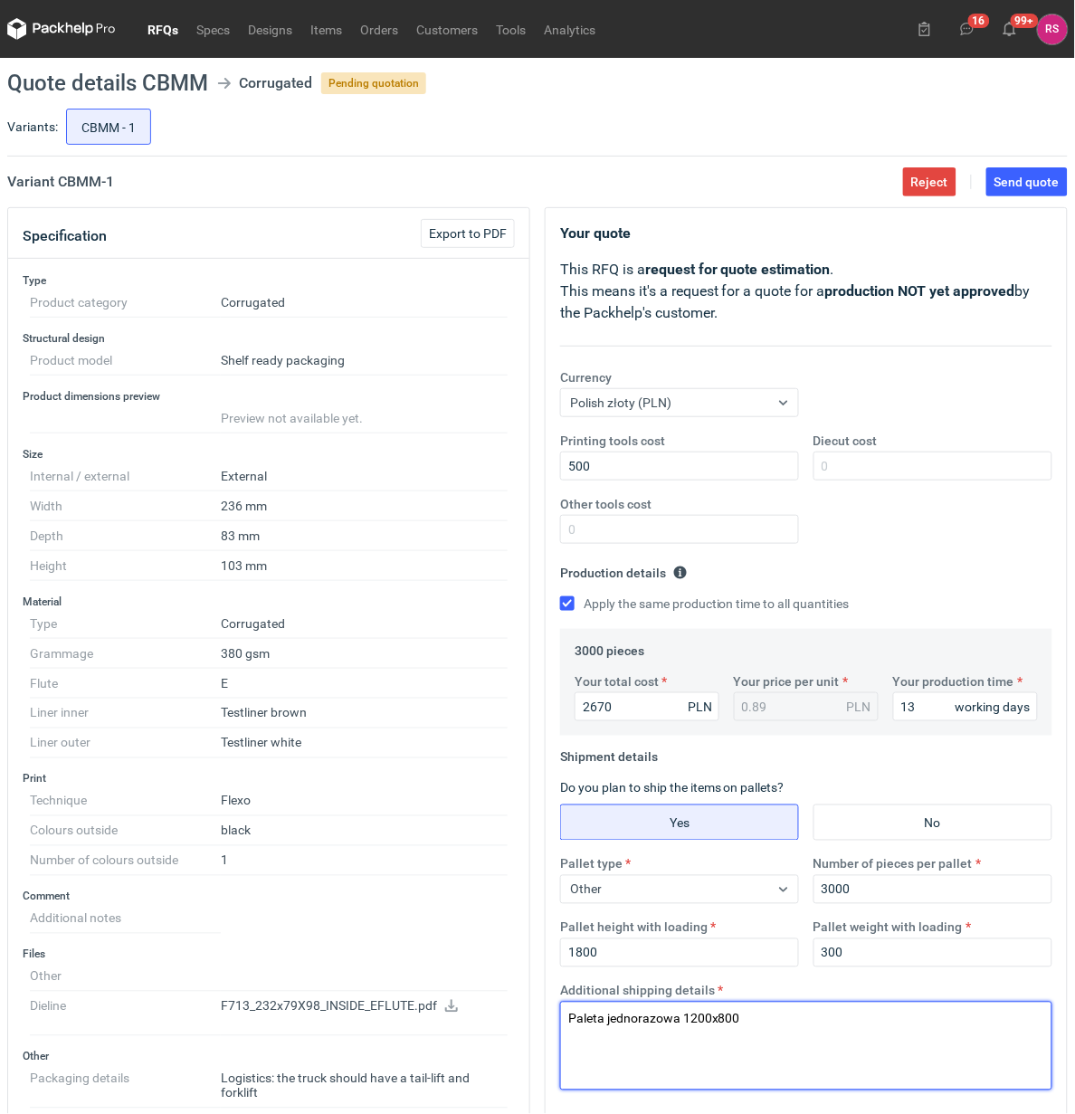
type textarea "Paleta jednorazowa 1200x800"
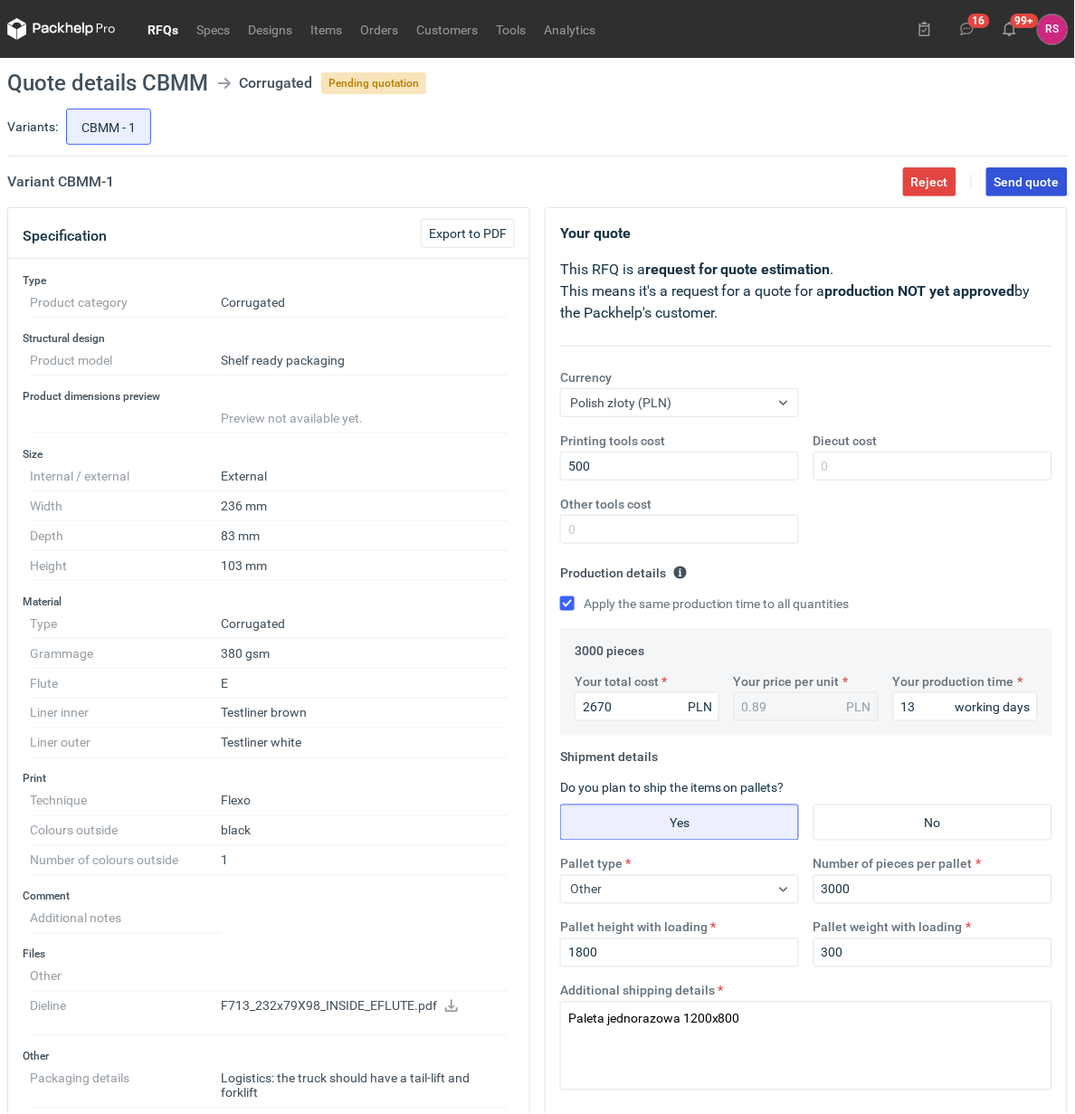
click at [1021, 186] on span "Send quote" at bounding box center [1027, 182] width 65 height 13
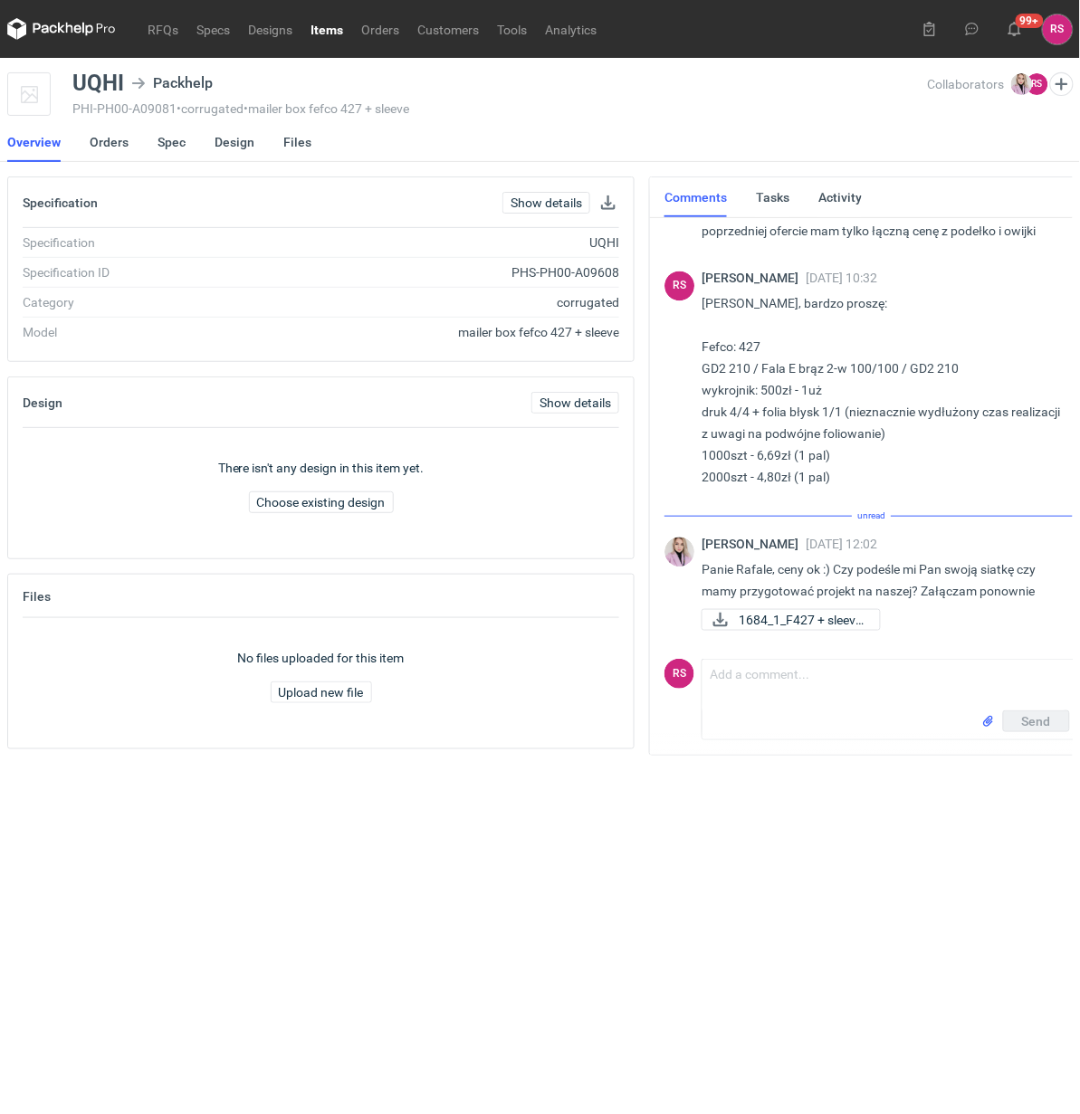
scroll to position [792, 0]
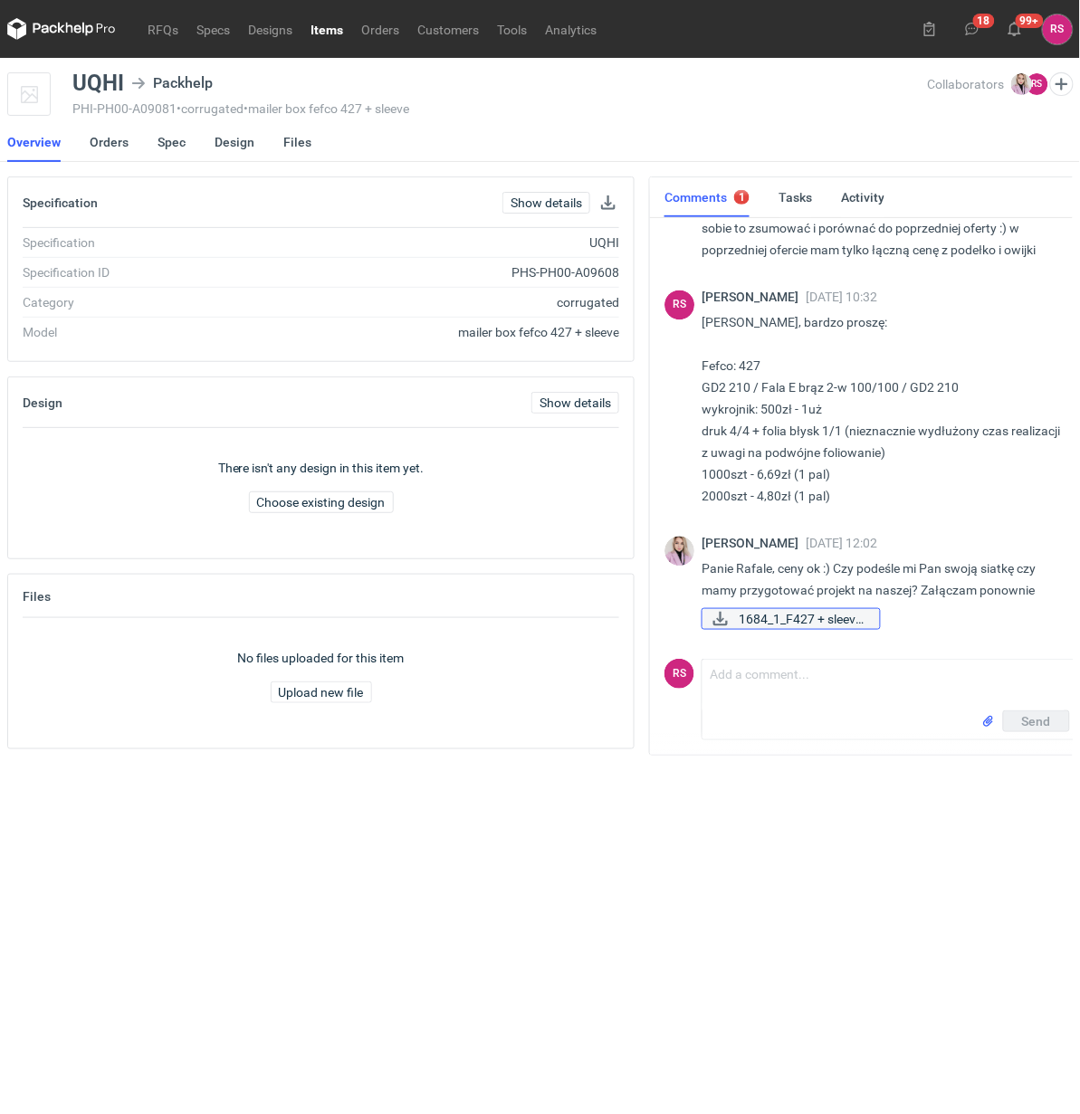
click at [768, 616] on span "1684_1_F427 + sleeve..." at bounding box center [802, 619] width 127 height 20
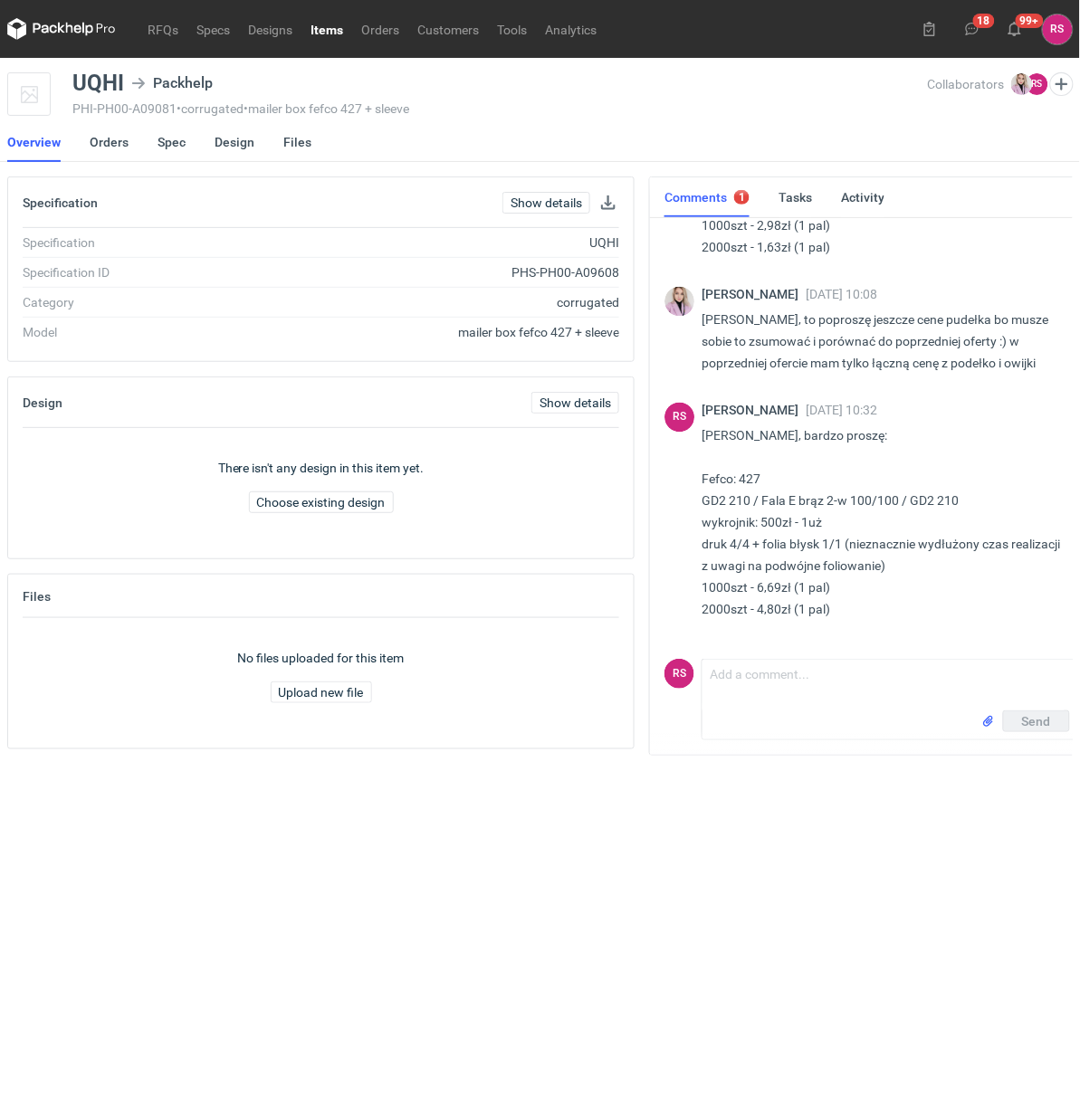
scroll to position [929, 0]
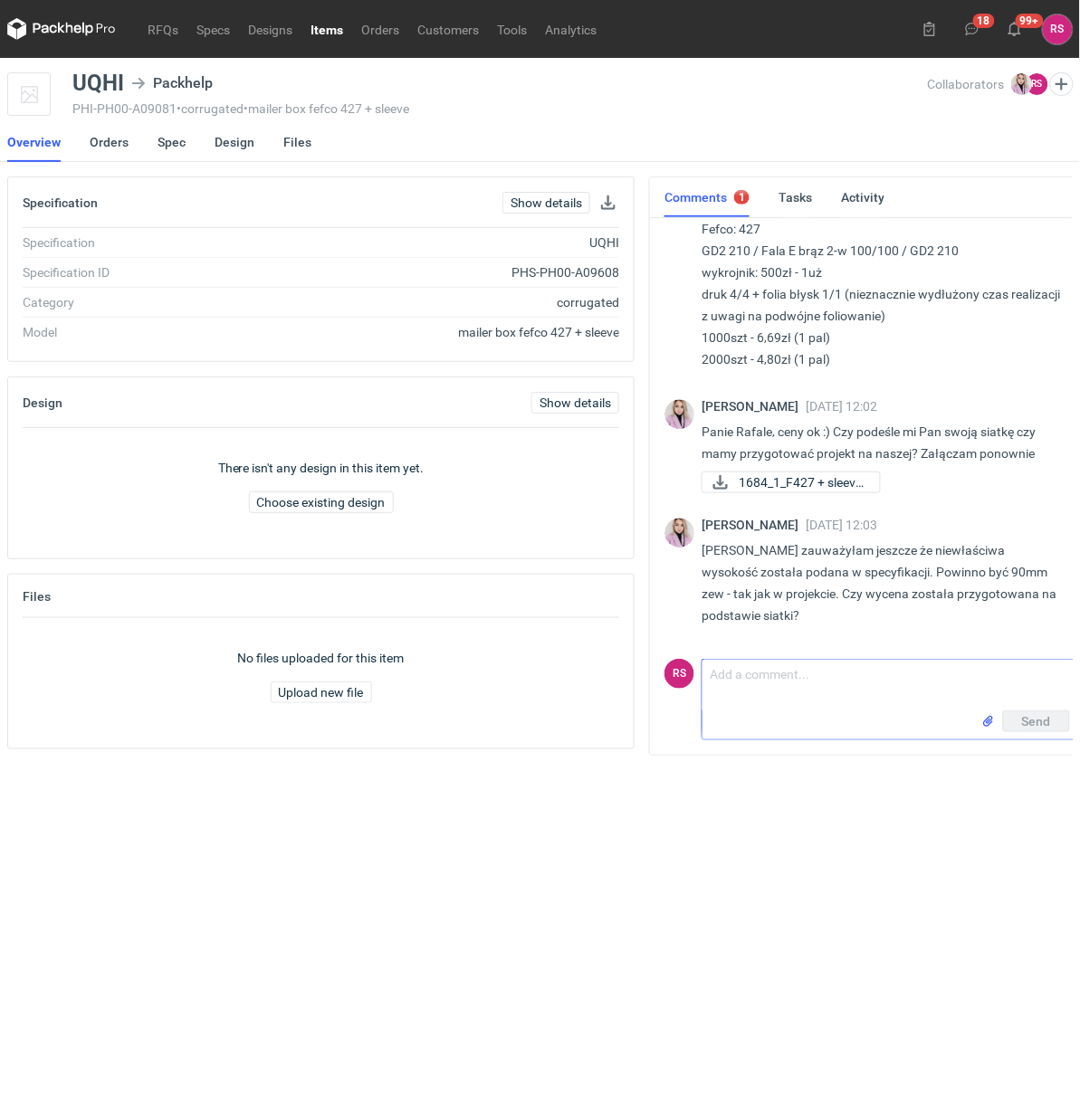
click at [829, 677] on textarea "Comment message" at bounding box center [889, 685] width 375 height 51
type textarea "Panie Klaudio, nie, wycena została przygotowana w oparciu o wymiary ze specyfik…"
click at [1042, 720] on span "Send" at bounding box center [1036, 721] width 29 height 13
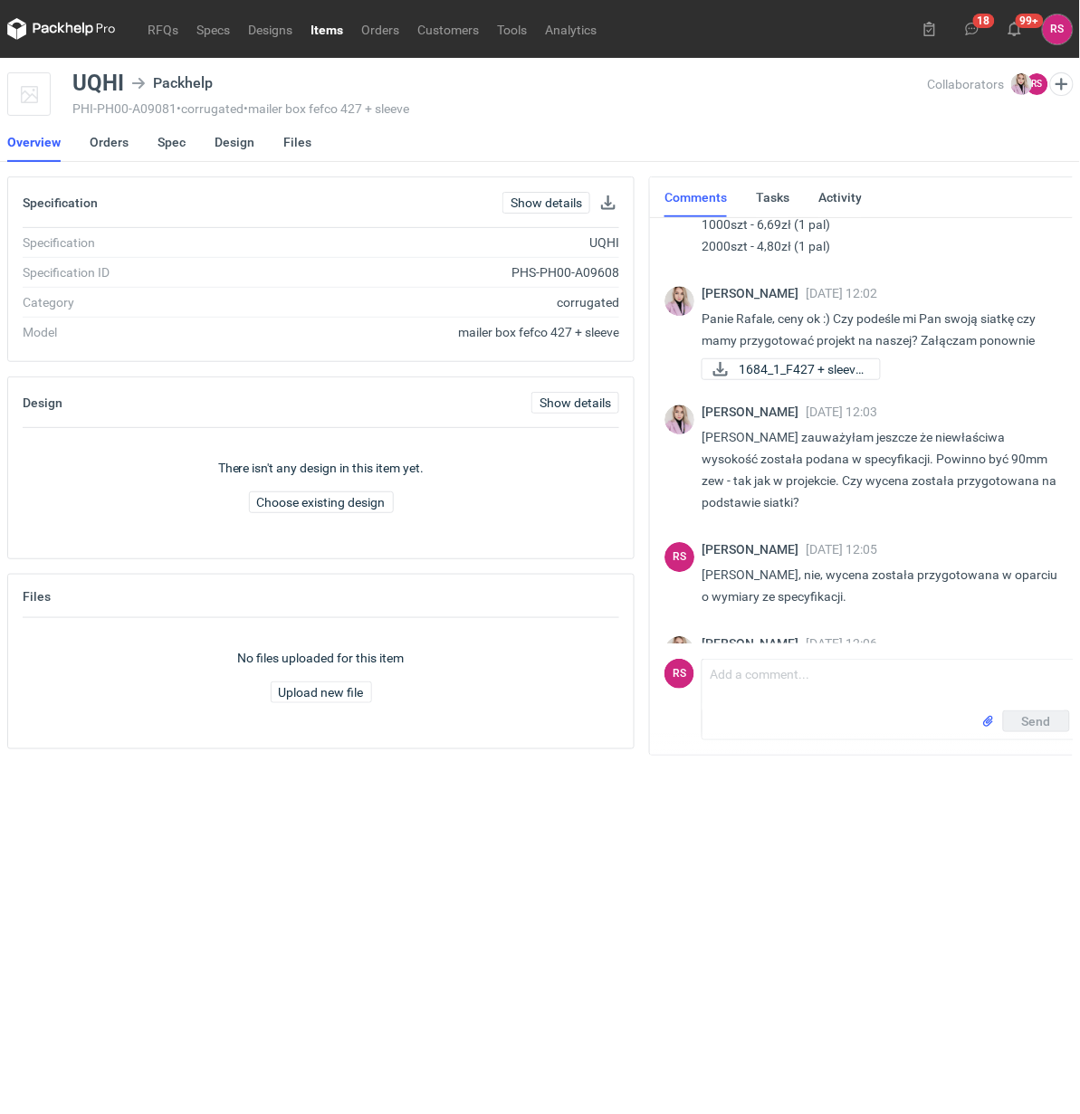
scroll to position [1003, 0]
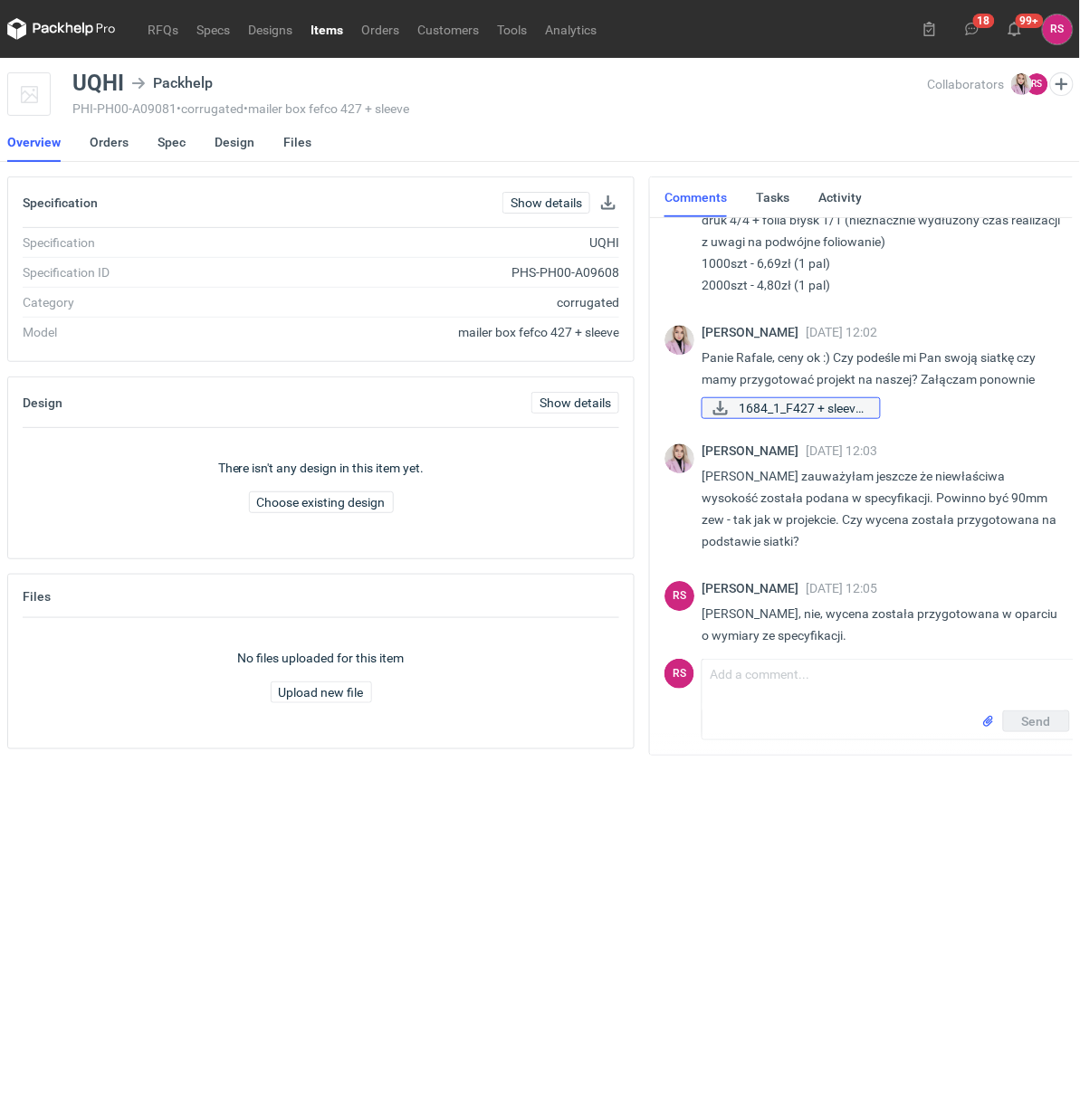
click at [722, 406] on icon at bounding box center [720, 408] width 14 height 14
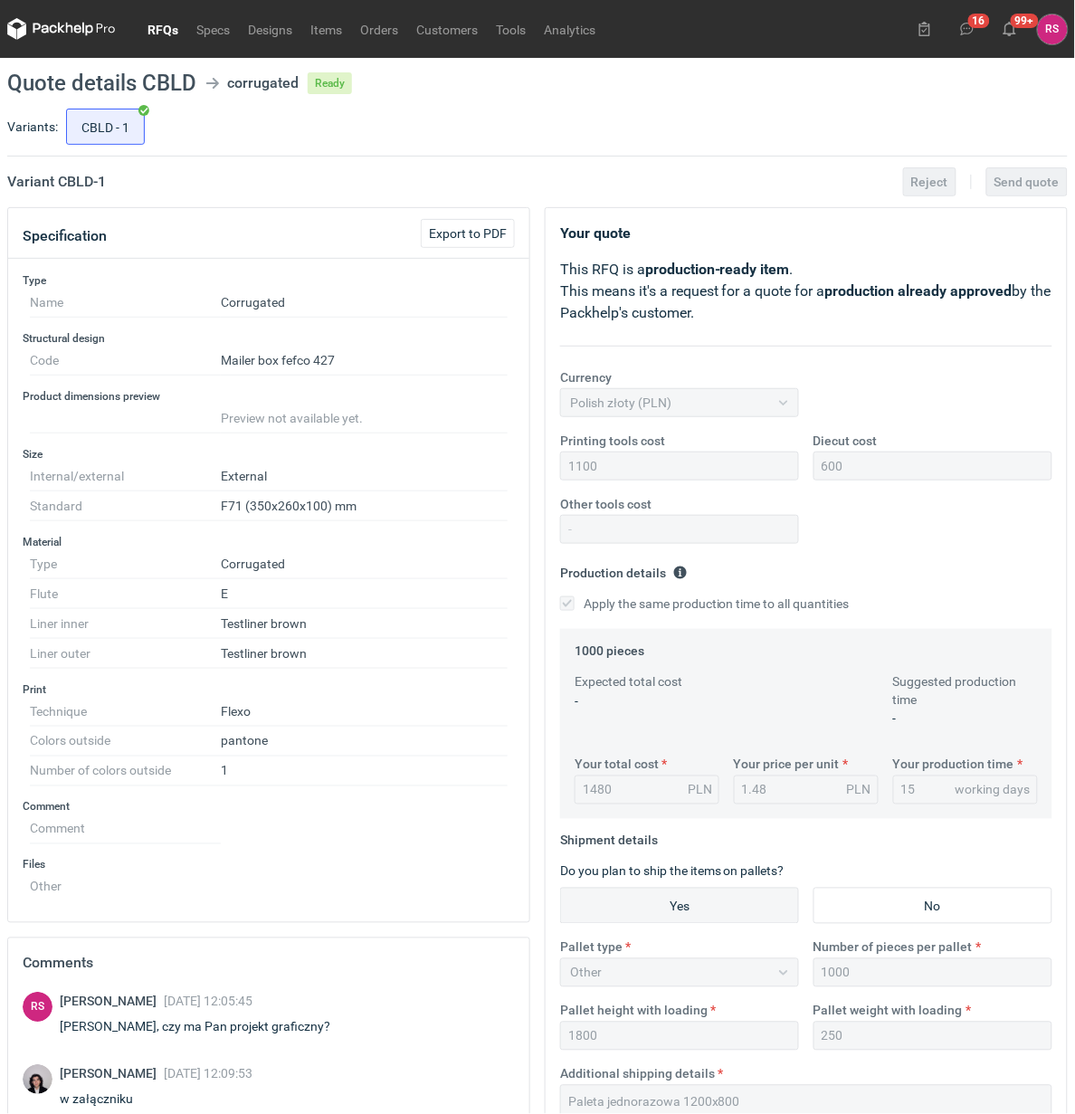
click at [165, 29] on link "RFQs" at bounding box center [163, 29] width 49 height 22
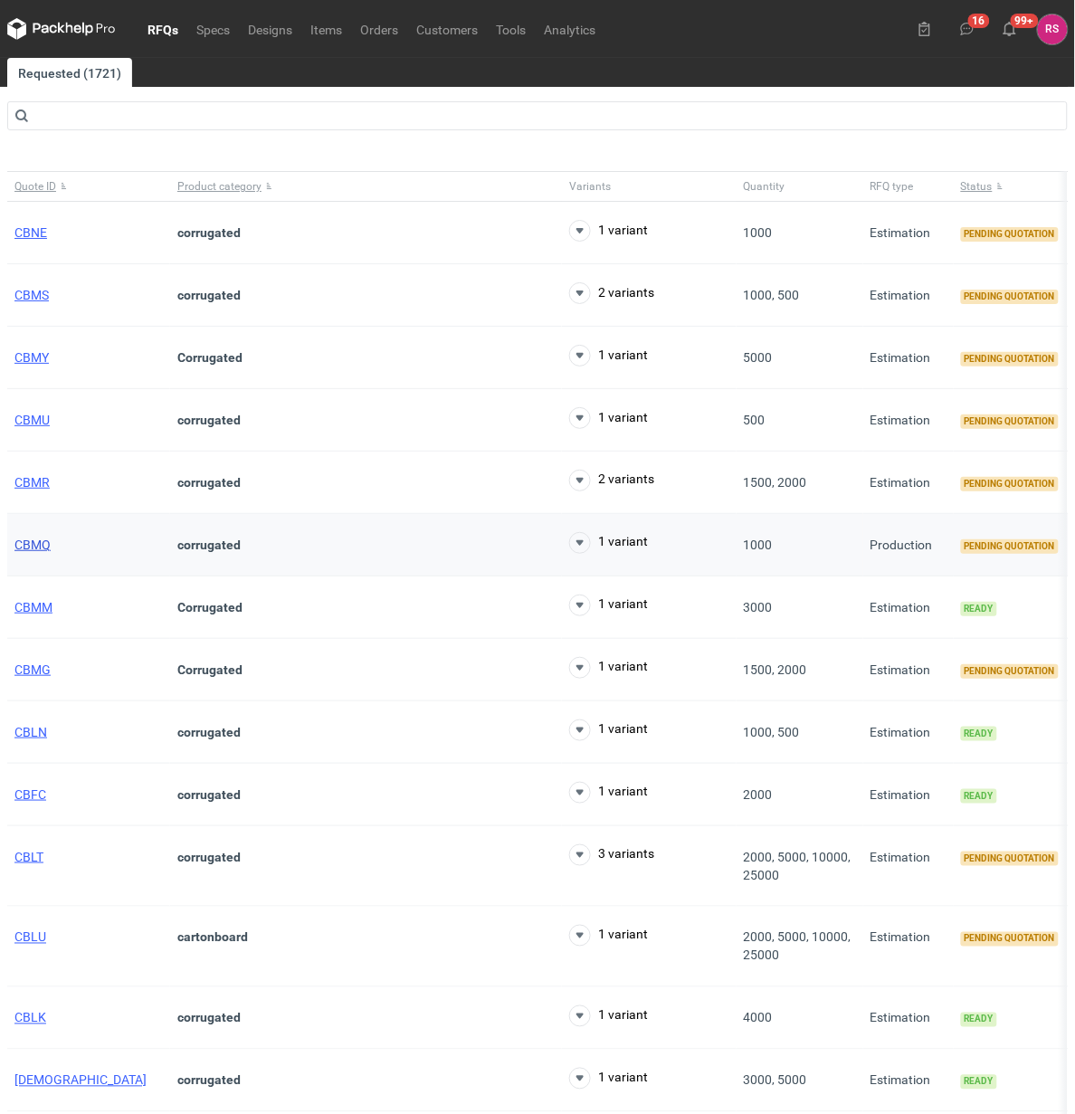
click at [41, 541] on span "CBMQ" at bounding box center [32, 545] width 36 height 14
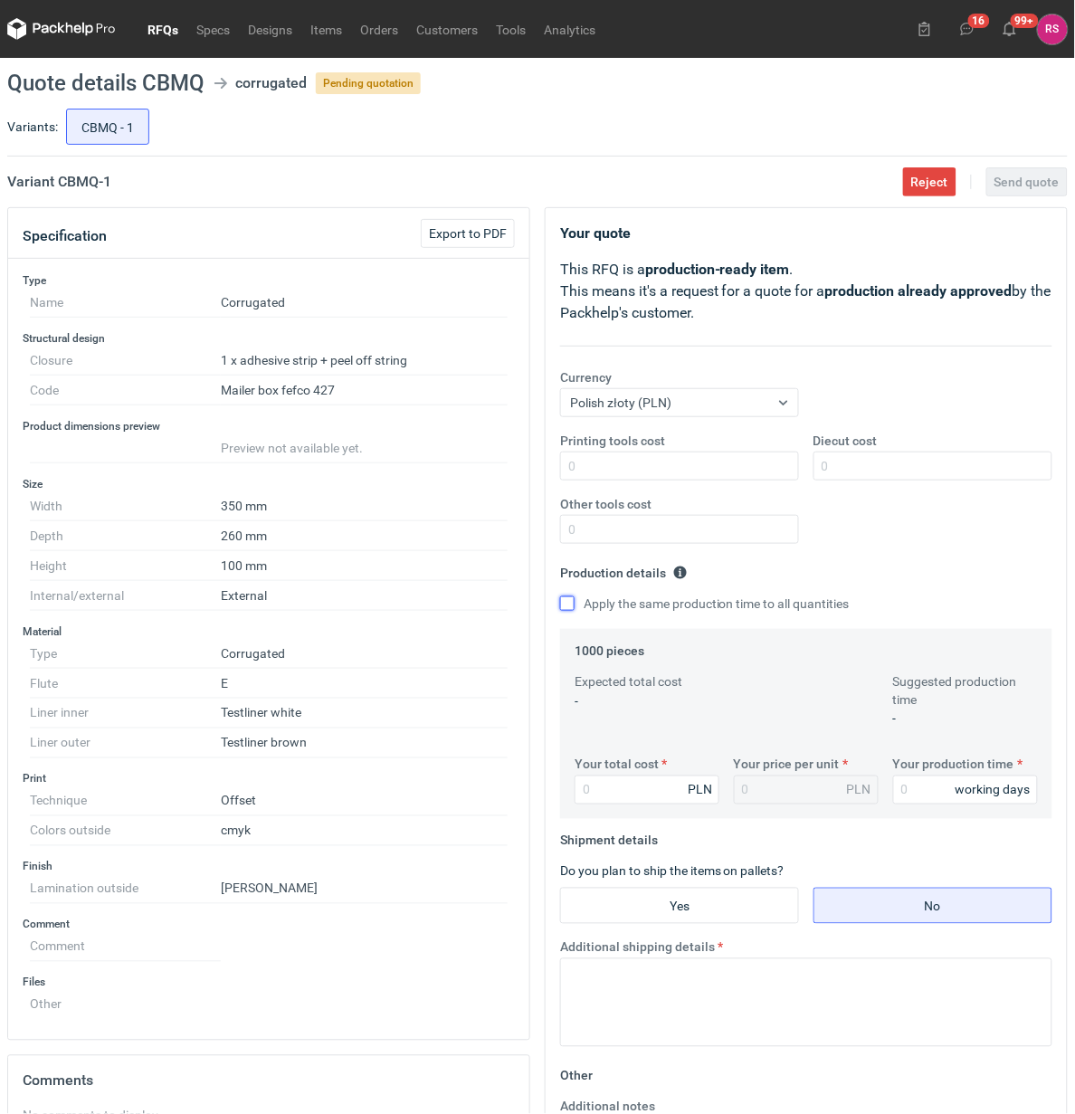
click at [564, 604] on input "Apply the same production time to all quantities" at bounding box center [567, 604] width 14 height 14
checkbox input "true"
click at [652, 790] on input "Your total cost" at bounding box center [647, 790] width 145 height 29
type input "6"
type input "0.01"
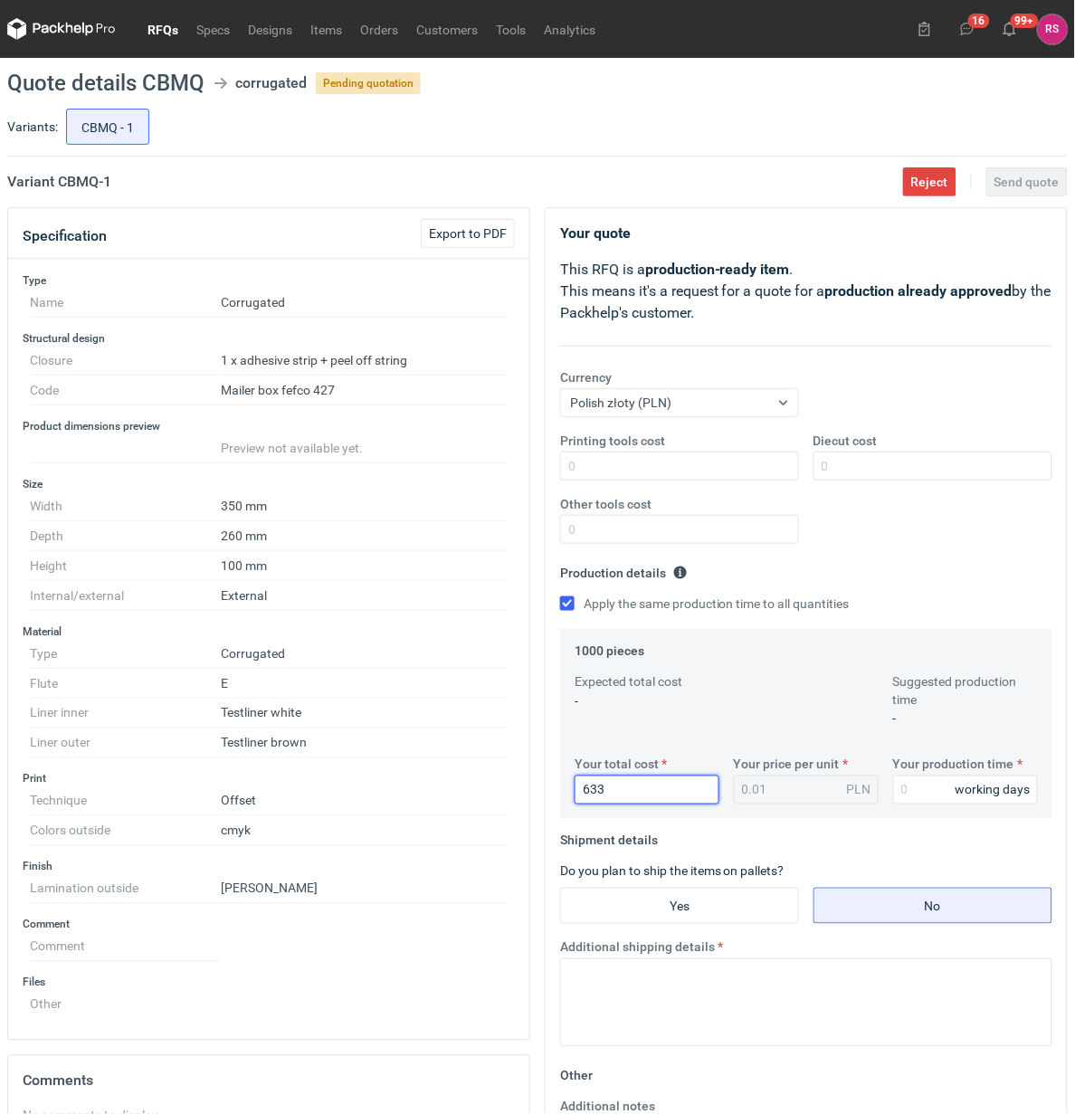
type input "6330"
type input "6.33"
type input "6330"
type input "15"
click at [716, 905] on input "Yes" at bounding box center [679, 906] width 237 height 34
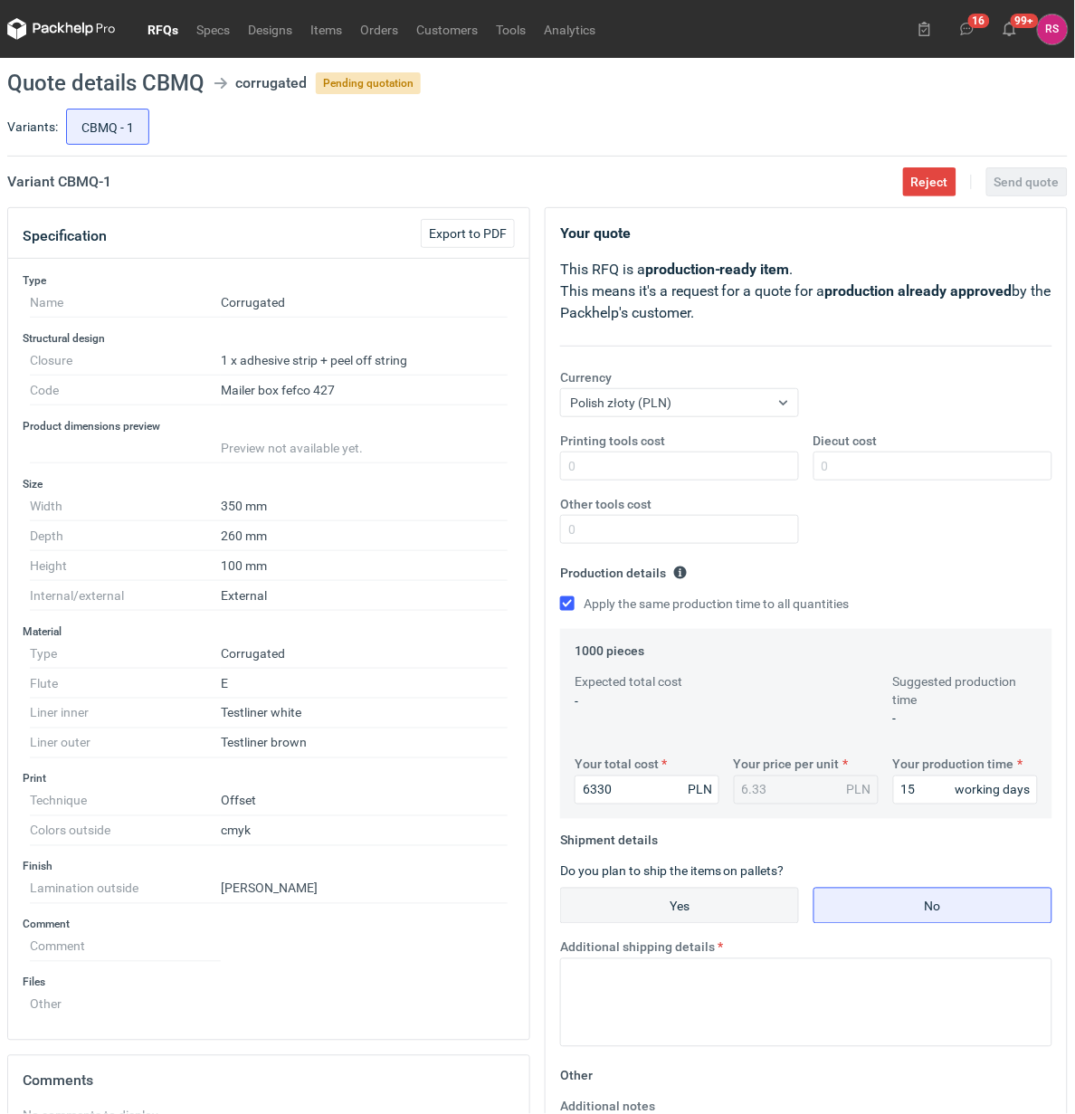
radio input "true"
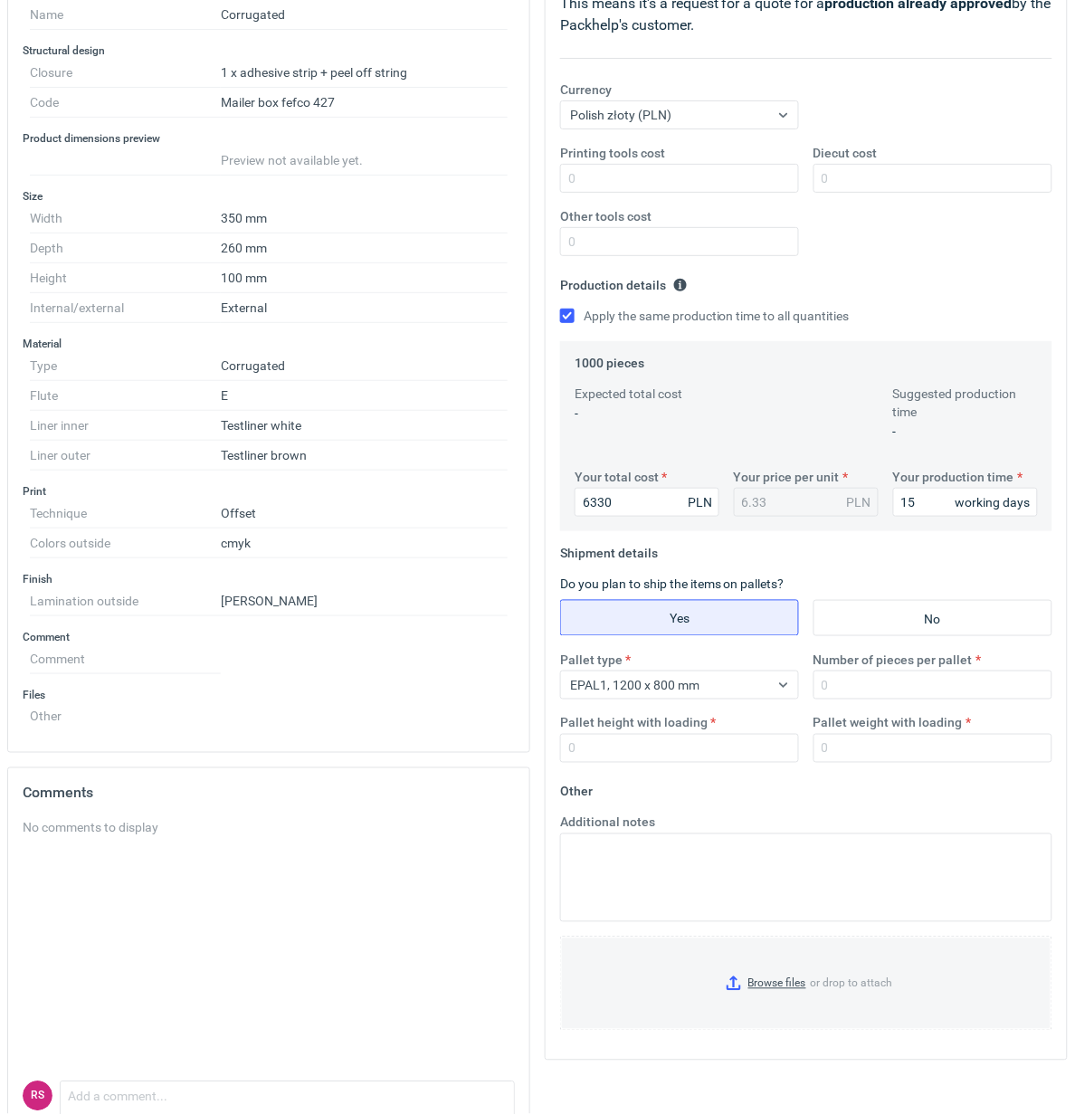
scroll to position [378, 0]
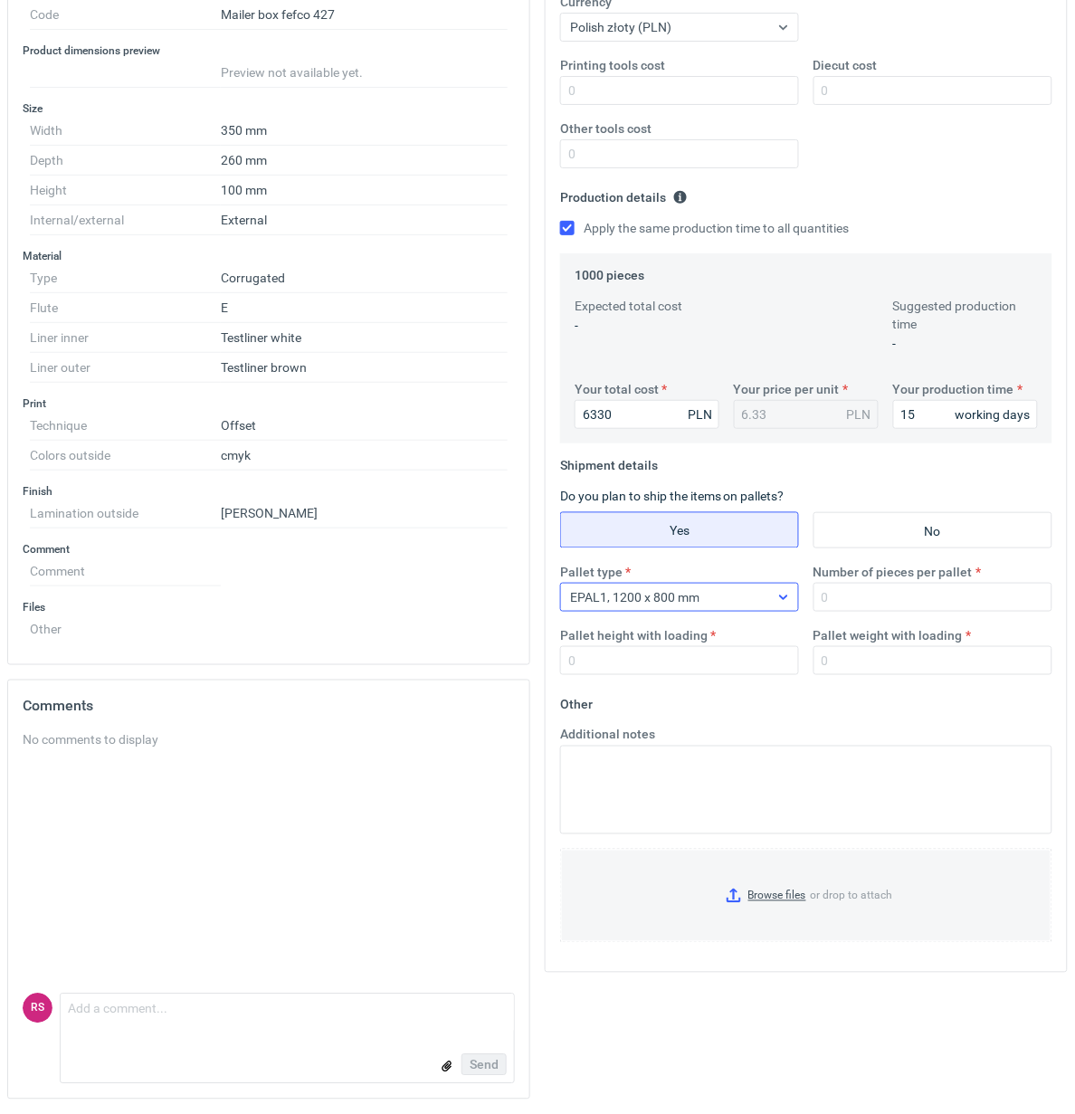
click at [783, 597] on icon at bounding box center [783, 598] width 8 height 5
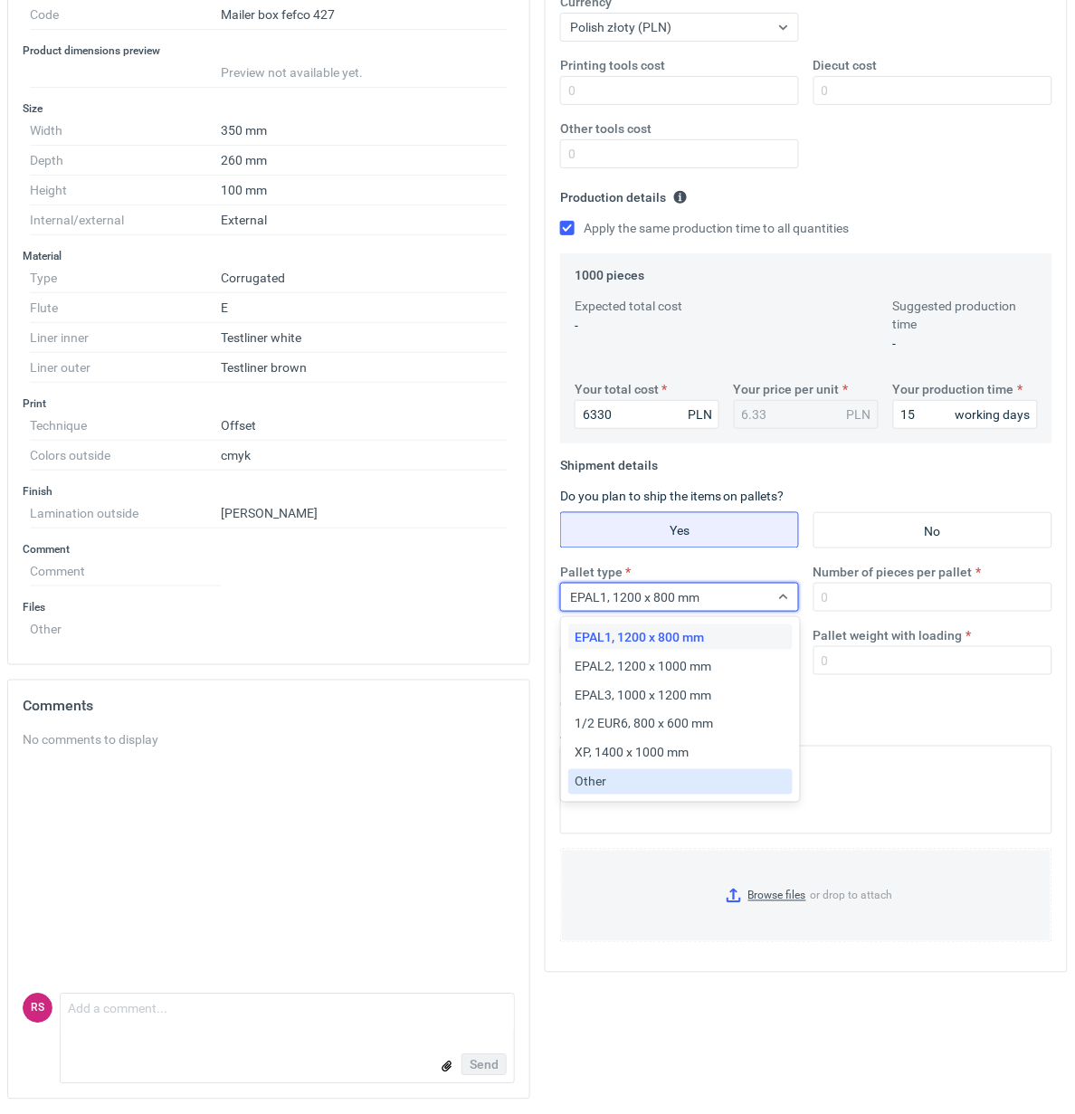
click at [632, 779] on div "Other" at bounding box center [681, 782] width 210 height 18
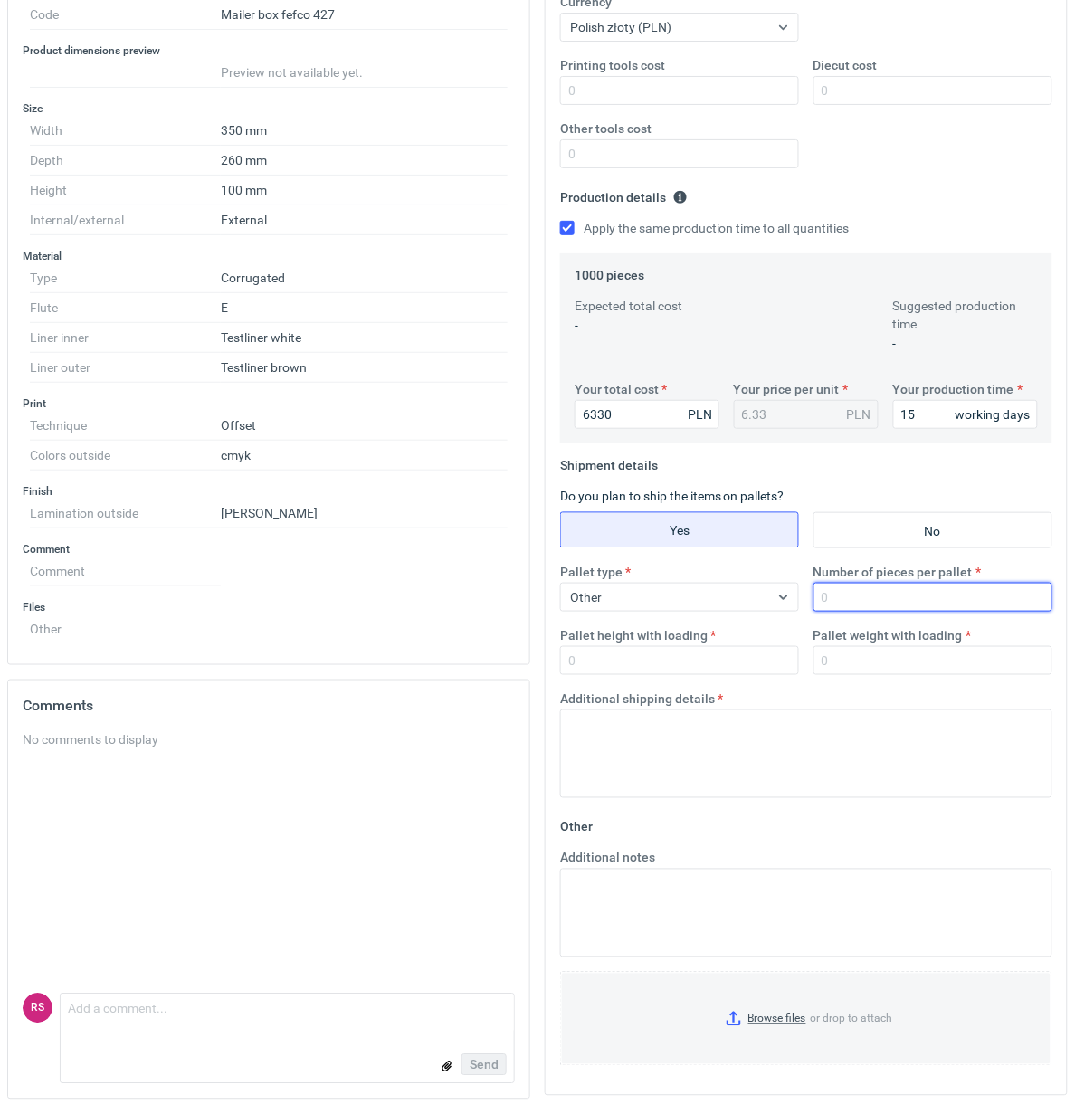
click at [901, 603] on input "Number of pieces per pallet" at bounding box center [933, 597] width 239 height 29
type input "1000"
type input "1800"
type input "250"
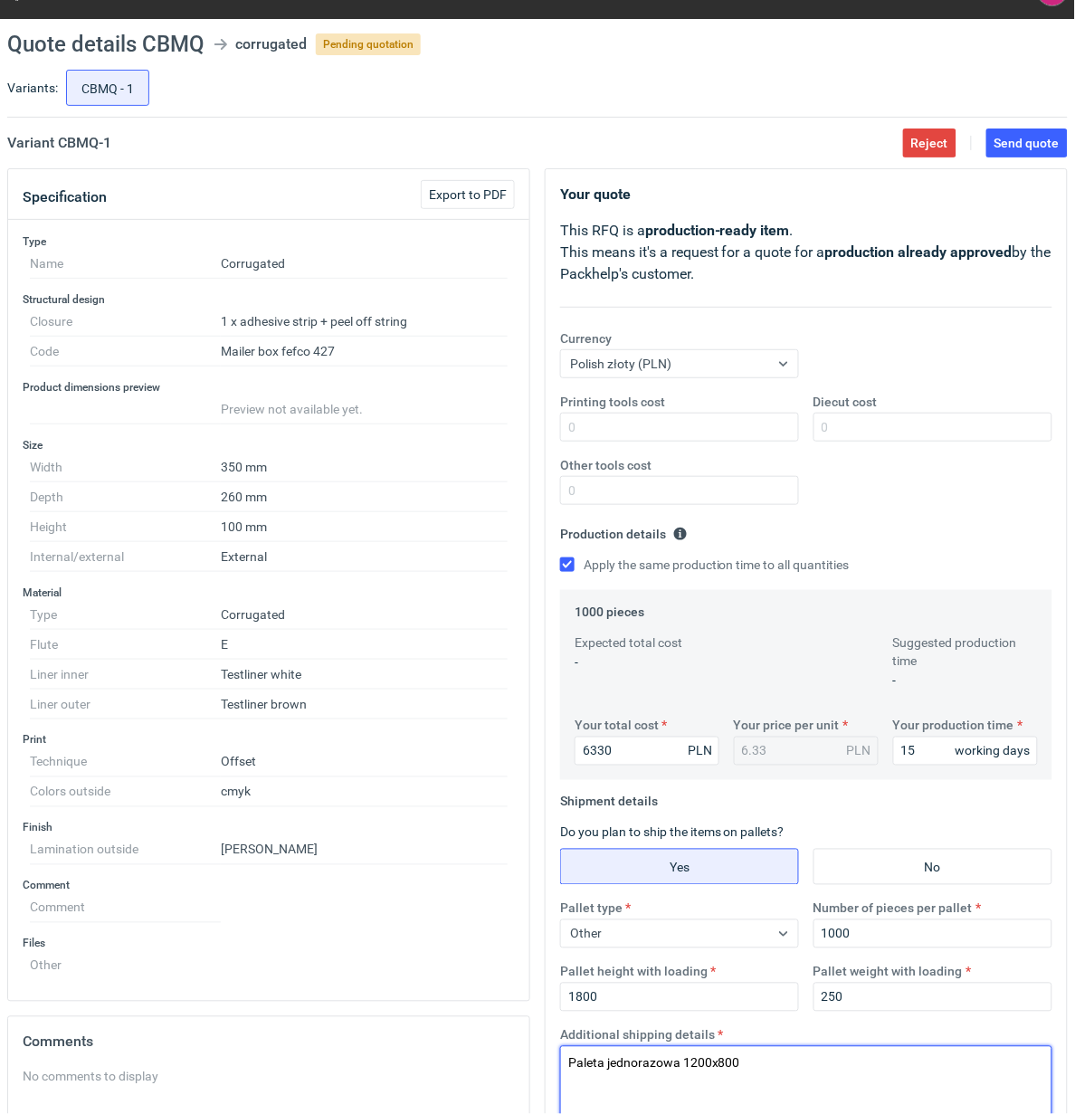
scroll to position [0, 0]
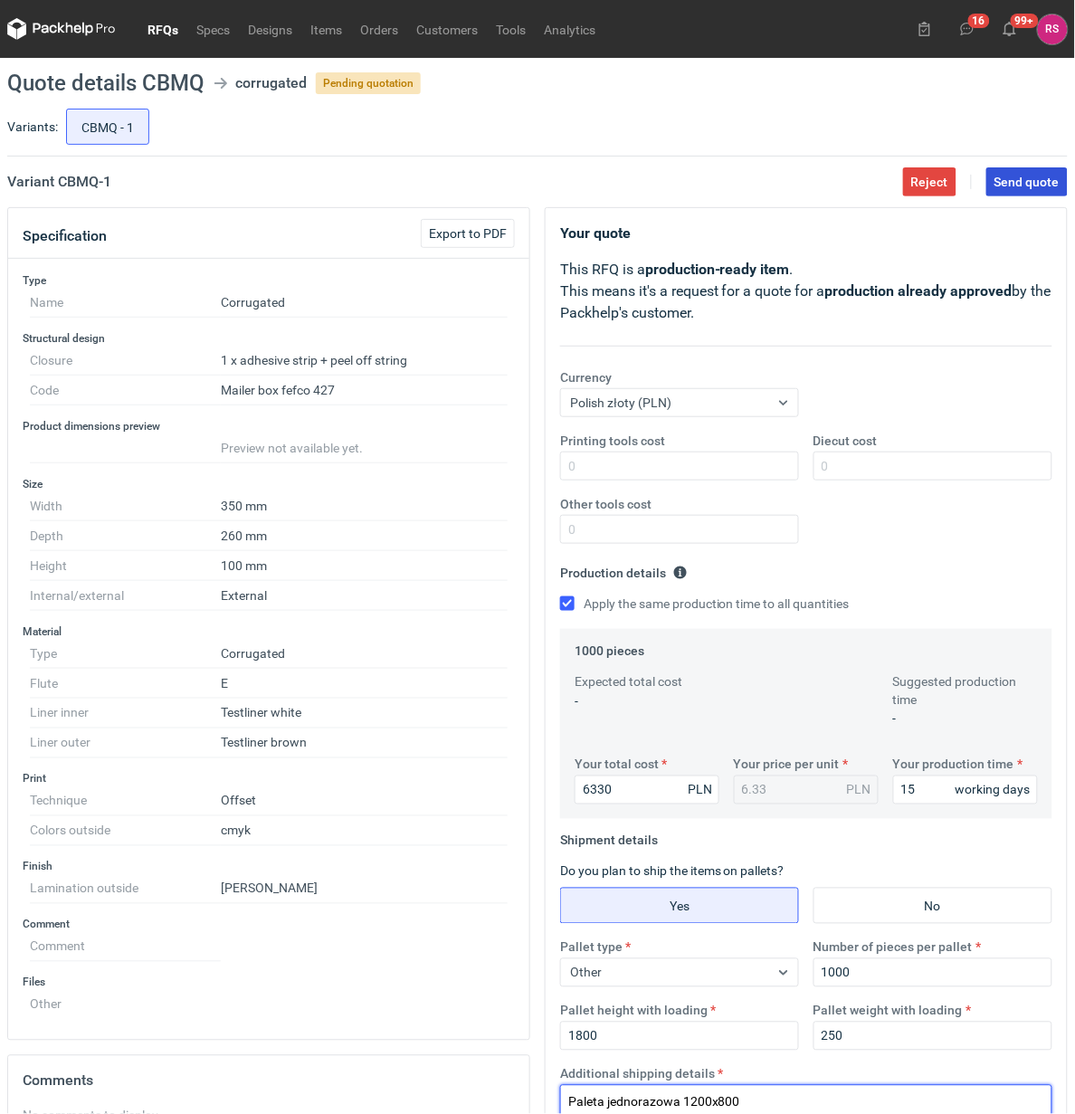
type textarea "Paleta jednorazowa 1200x800"
click at [1018, 181] on span "Send quote" at bounding box center [1027, 182] width 65 height 13
